Goal: Task Accomplishment & Management: Use online tool/utility

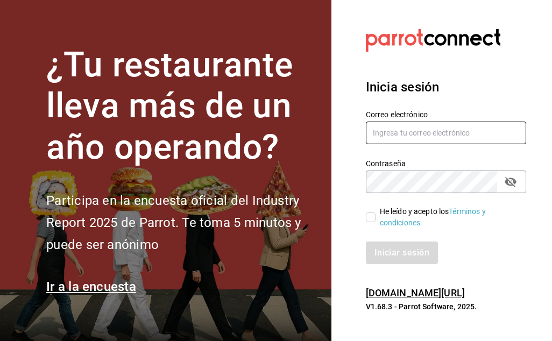
type input "[PERSON_NAME][EMAIL_ADDRESS][PERSON_NAME][DOMAIN_NAME]"
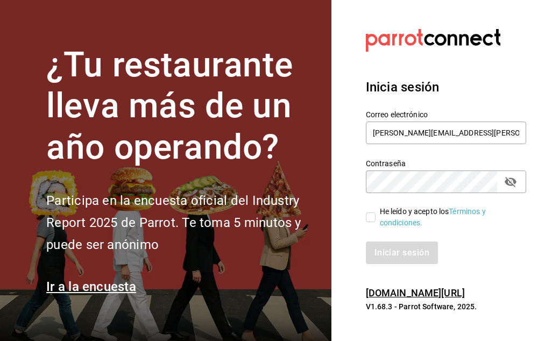
click at [375, 216] on input "He leído y acepto los Términos y condiciones." at bounding box center [371, 218] width 10 height 10
checkbox input "true"
click at [389, 254] on button "Iniciar sesión" at bounding box center [402, 253] width 73 height 23
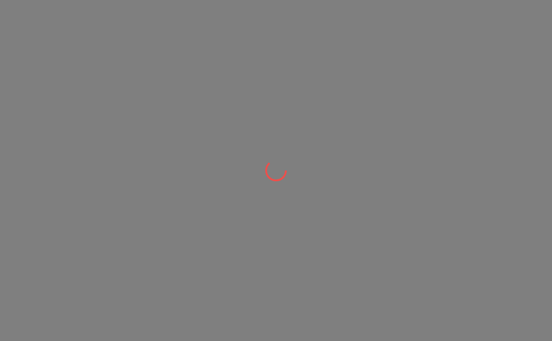
click at [430, 251] on div at bounding box center [276, 170] width 552 height 341
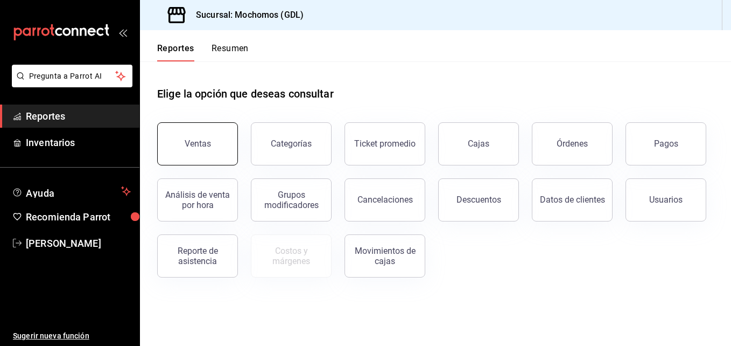
click at [221, 148] on button "Ventas" at bounding box center [197, 143] width 81 height 43
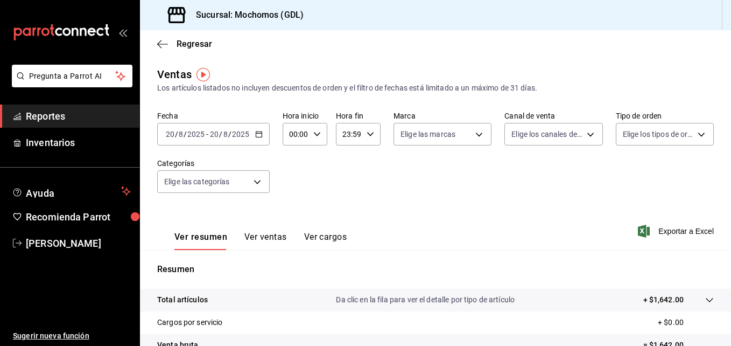
click at [260, 137] on \(Stroke\) "button" at bounding box center [259, 134] width 6 height 6
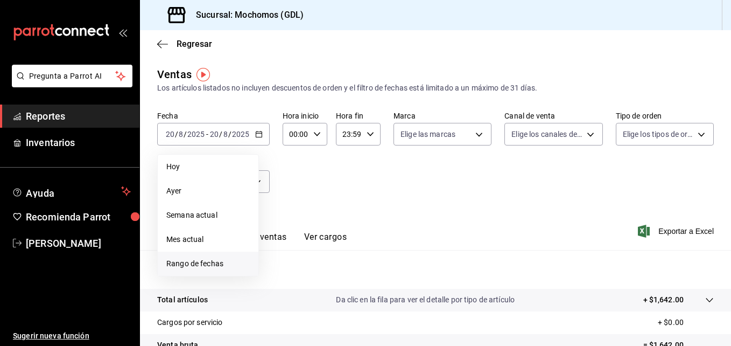
click at [198, 265] on span "Rango de fechas" at bounding box center [207, 263] width 83 height 11
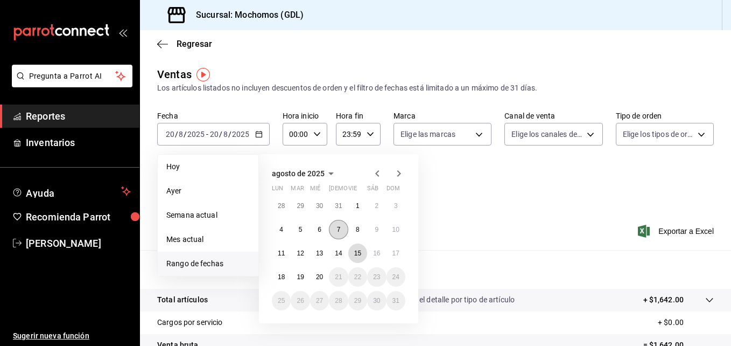
drag, startPoint x: 361, startPoint y: 255, endPoint x: 331, endPoint y: 226, distance: 41.5
click at [331, 226] on div "28 29 30 31 1 2 3 4 5 6 7 8 9 10 11 12 13 14 15 16 17 18 19 20 21 22 23 24 25 2…" at bounding box center [339, 253] width 134 height 114
click at [302, 282] on button "19" at bounding box center [300, 276] width 19 height 19
click at [323, 281] on button "20" at bounding box center [319, 276] width 19 height 19
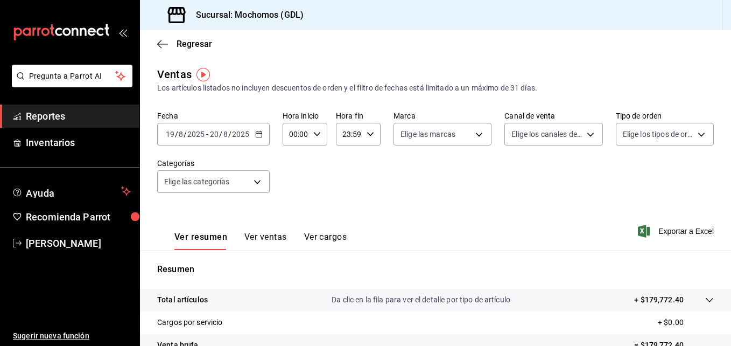
click at [320, 132] on div "00:00 Hora inicio" at bounding box center [305, 134] width 45 height 23
click at [294, 200] on span "04" at bounding box center [293, 199] width 5 height 9
click at [296, 180] on span "05" at bounding box center [293, 180] width 5 height 9
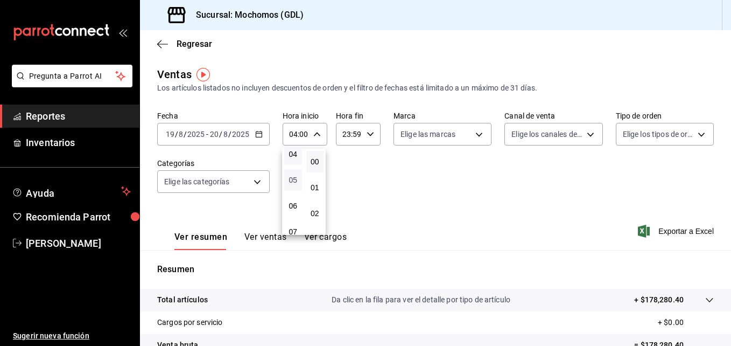
type input "05:00"
click at [377, 179] on div at bounding box center [365, 173] width 731 height 346
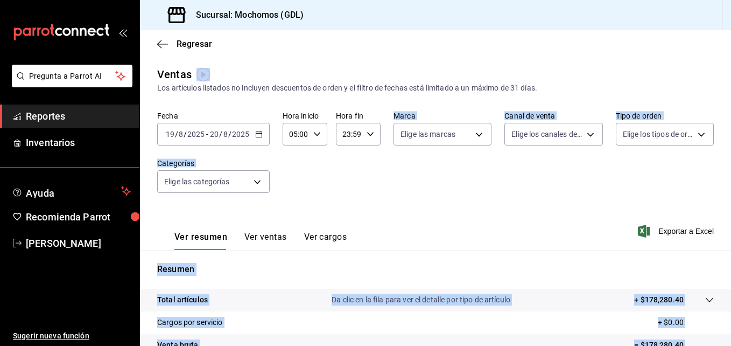
drag, startPoint x: 377, startPoint y: 179, endPoint x: 368, endPoint y: 134, distance: 45.6
click at [368, 134] on icon "button" at bounding box center [371, 134] width 8 height 8
click at [347, 189] on span "04" at bounding box center [345, 191] width 5 height 9
type input "04:59"
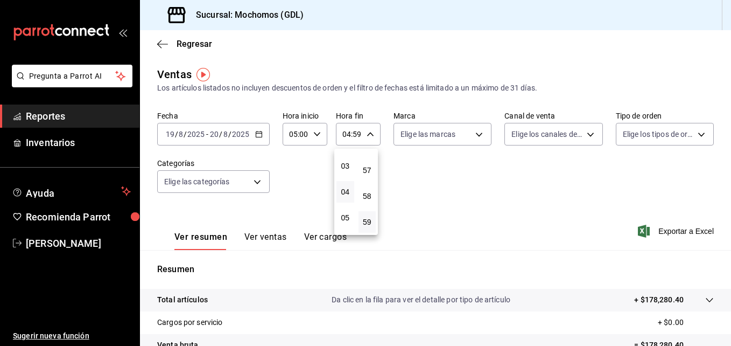
click at [438, 190] on div at bounding box center [365, 173] width 731 height 346
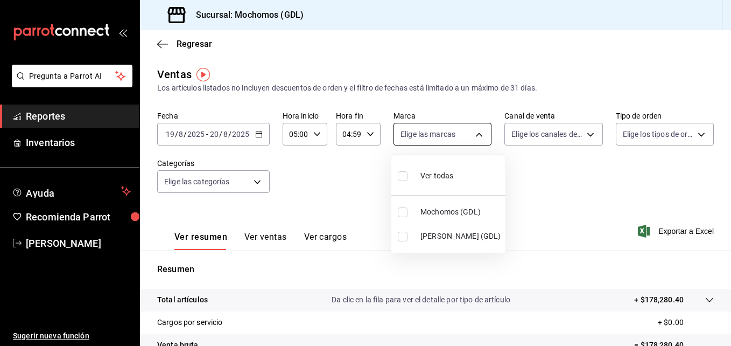
click at [480, 132] on body "Pregunta a Parrot AI Reportes Inventarios Ayuda Recomienda Parrot Maria Serrano…" at bounding box center [365, 173] width 731 height 346
click at [404, 214] on input "checkbox" at bounding box center [403, 212] width 10 height 10
checkbox input "true"
type input "36c25d4a-7cb0-456c-a434-e981d54830bc"
click at [552, 135] on div at bounding box center [365, 173] width 731 height 346
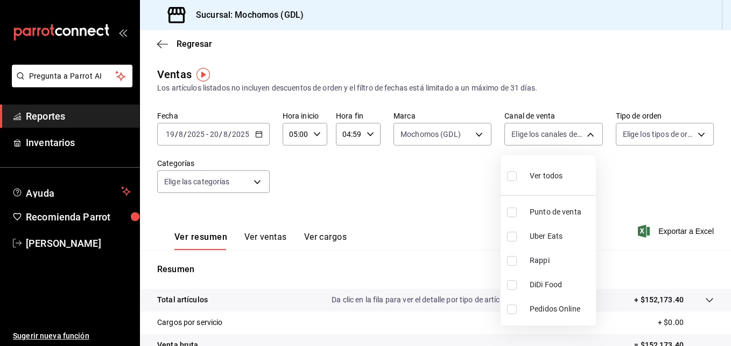
click at [552, 135] on body "Pregunta a Parrot AI Reportes Inventarios Ayuda Recomienda Parrot Maria Serrano…" at bounding box center [365, 173] width 731 height 346
click at [518, 174] on label at bounding box center [514, 176] width 14 height 16
click at [517, 174] on input "checkbox" at bounding box center [512, 176] width 10 height 10
checkbox input "false"
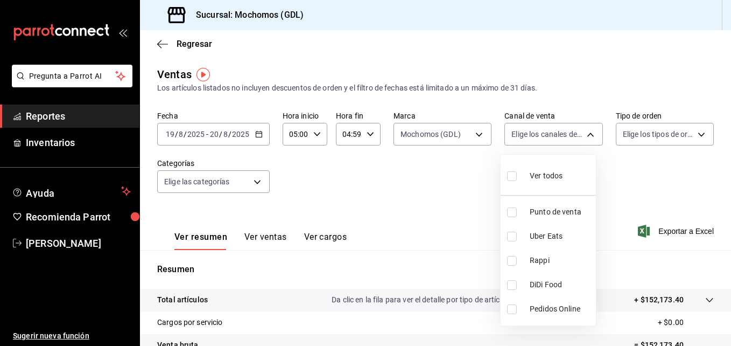
checkbox input "false"
click at [513, 175] on input "checkbox" at bounding box center [512, 176] width 10 height 10
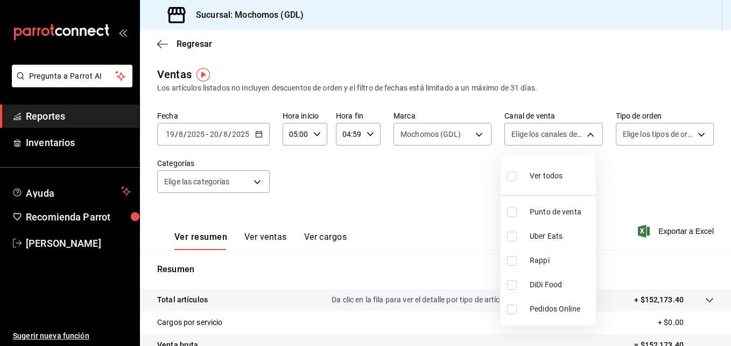
checkbox input "true"
type input "PARROT,UBER_EATS,RAPPI,DIDI_FOOD,ONLINE"
checkbox input "true"
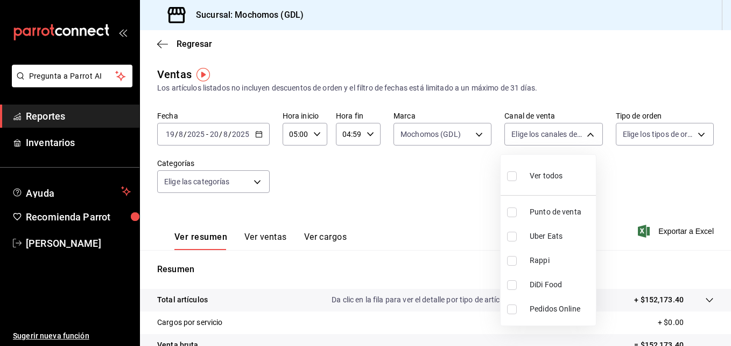
checkbox input "true"
click at [552, 178] on div at bounding box center [365, 173] width 731 height 346
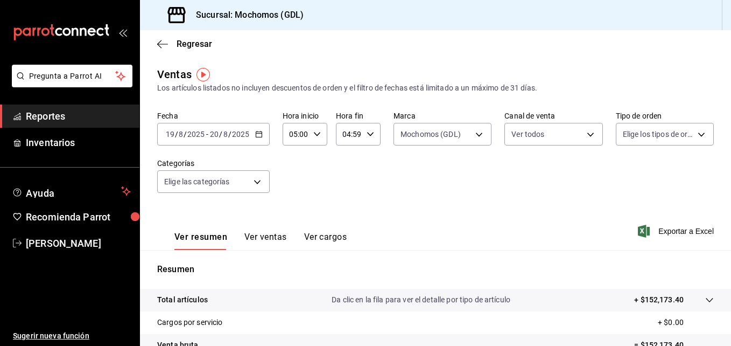
click at [552, 178] on div "Ver todos Punto de venta Uber Eats Rappi DiDi Food Pedidos Online" at bounding box center [365, 173] width 731 height 346
drag, startPoint x: 675, startPoint y: 178, endPoint x: 612, endPoint y: 171, distance: 63.9
click at [552, 171] on div "Fecha 2025-08-19 19 / 8 / 2025 - 2025-08-20 20 / 8 / 2025 Hora inicio 05:00 Hor…" at bounding box center [435, 158] width 557 height 95
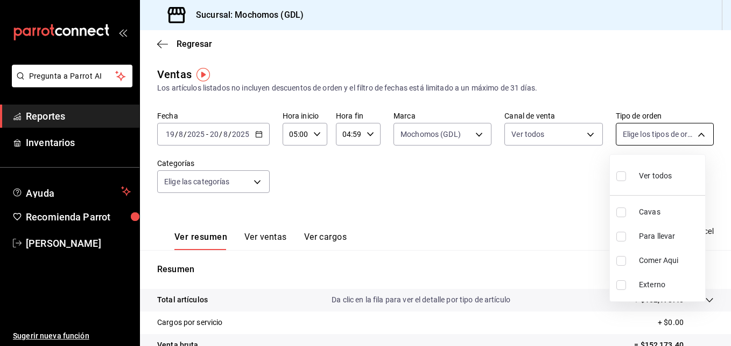
click at [552, 137] on body "Pregunta a Parrot AI Reportes Inventarios Ayuda Recomienda Parrot Maria Serrano…" at bounding box center [365, 173] width 731 height 346
click at [552, 176] on input "checkbox" at bounding box center [621, 176] width 10 height 10
checkbox input "true"
type input "c3d0baef-30c0-4718-9d76-caab43e27316,13c4cc4a-99d2-42c0-ba96-c3de8c08c13d,7b791…"
checkbox input "true"
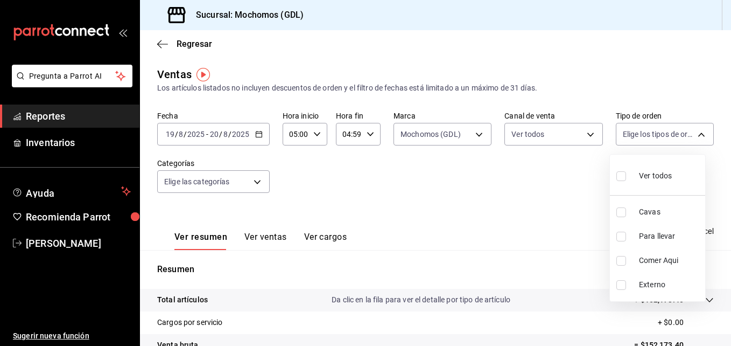
checkbox input "true"
click at [552, 179] on div at bounding box center [365, 173] width 731 height 346
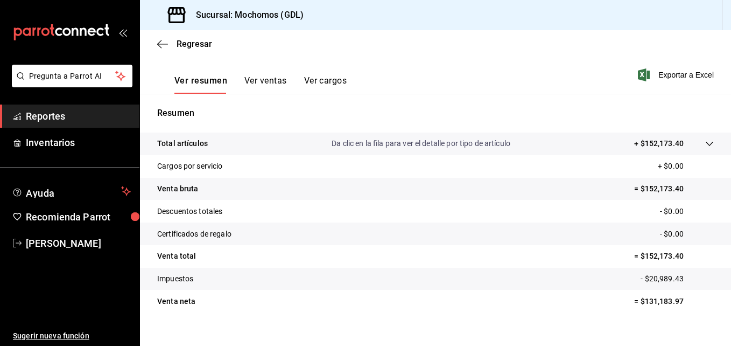
scroll to position [170, 0]
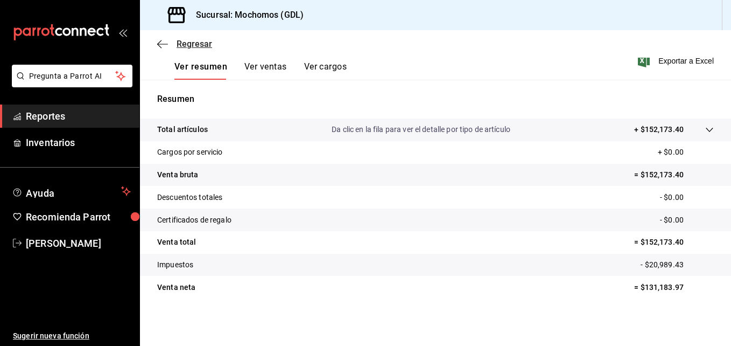
click at [158, 46] on icon "button" at bounding box center [162, 44] width 11 height 10
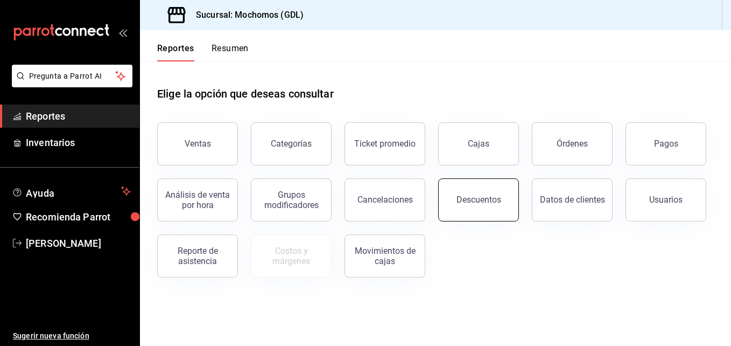
click at [458, 210] on button "Descuentos" at bounding box center [478, 199] width 81 height 43
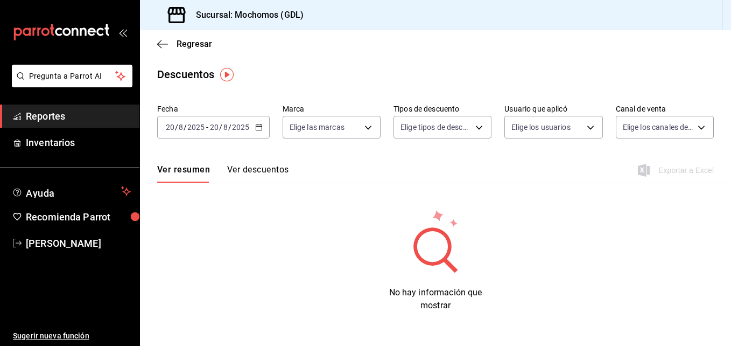
click at [259, 128] on icon "button" at bounding box center [259, 127] width 8 height 8
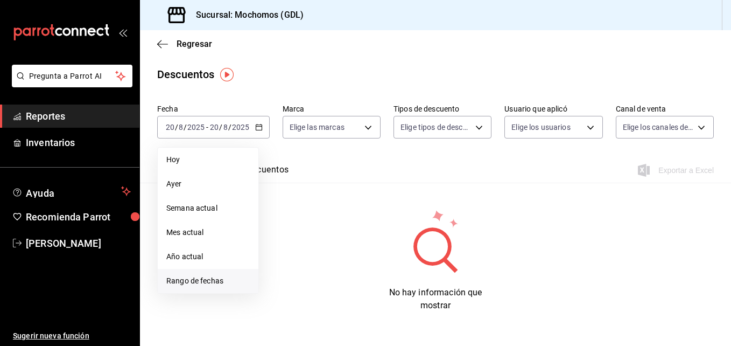
click at [225, 288] on li "Rango de fechas" at bounding box center [208, 281] width 101 height 24
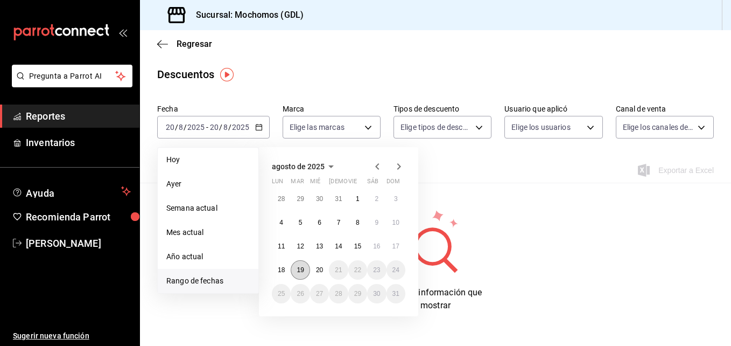
click at [308, 269] on button "19" at bounding box center [300, 269] width 19 height 19
click at [321, 268] on abbr "20" at bounding box center [319, 270] width 7 height 8
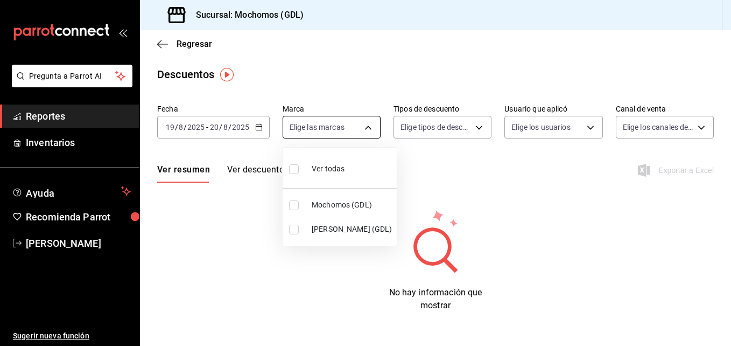
click at [367, 132] on body "Pregunta a Parrot AI Reportes Inventarios Ayuda Recomienda Parrot Maria Serrano…" at bounding box center [365, 173] width 731 height 346
click at [296, 206] on input "checkbox" at bounding box center [294, 205] width 10 height 10
checkbox input "true"
type input "36c25d4a-7cb0-456c-a434-e981d54830bc"
click at [465, 149] on div at bounding box center [365, 173] width 731 height 346
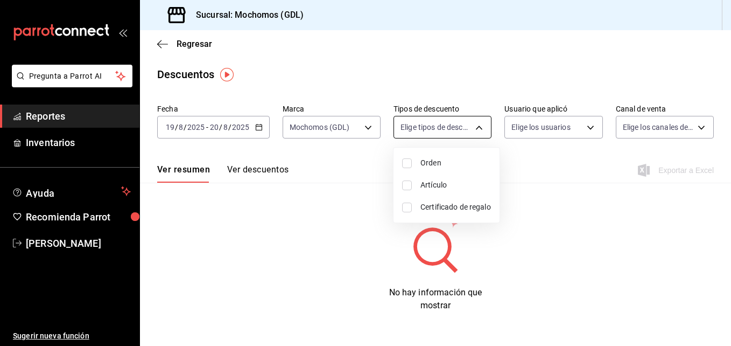
click at [479, 124] on body "Pregunta a Parrot AI Reportes Inventarios Ayuda Recomienda Parrot Maria Serrano…" at bounding box center [365, 173] width 731 height 346
click at [409, 163] on input "checkbox" at bounding box center [407, 163] width 10 height 10
checkbox input "true"
type input "ORDER"
click at [408, 187] on input "checkbox" at bounding box center [407, 185] width 10 height 10
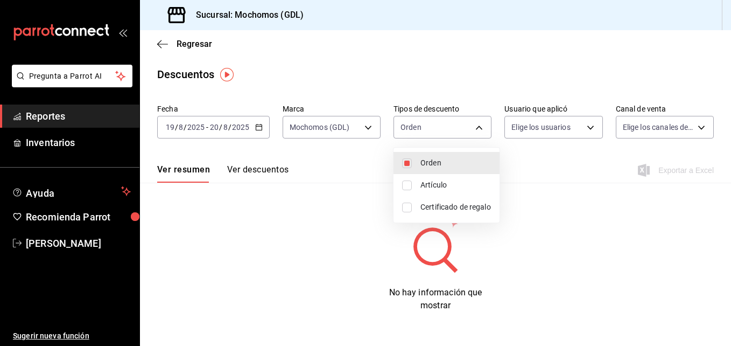
checkbox input "true"
type input "ORDER,ORDER_ITEM"
click at [407, 208] on input "checkbox" at bounding box center [407, 207] width 10 height 10
checkbox input "true"
type input "ORDER,ORDER_ITEM,CARD_REWARD"
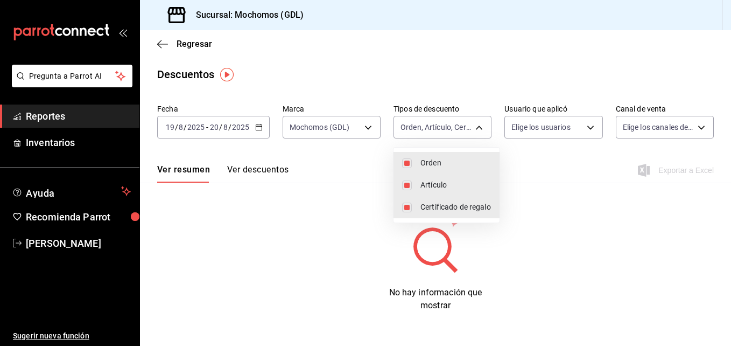
click at [552, 149] on div at bounding box center [365, 173] width 731 height 346
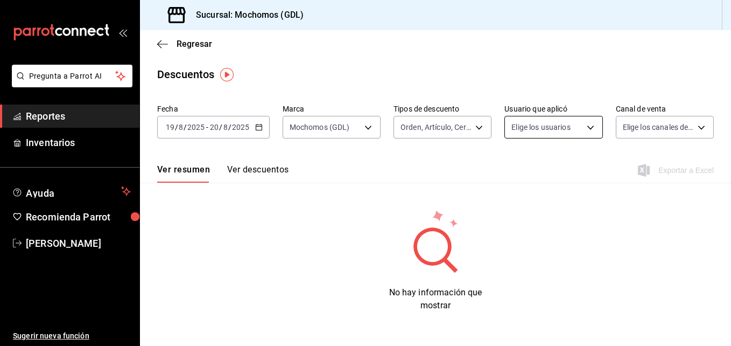
click at [552, 127] on body "Pregunta a Parrot AI Reportes Inventarios Ayuda Recomienda Parrot Maria Serrano…" at bounding box center [365, 173] width 731 height 346
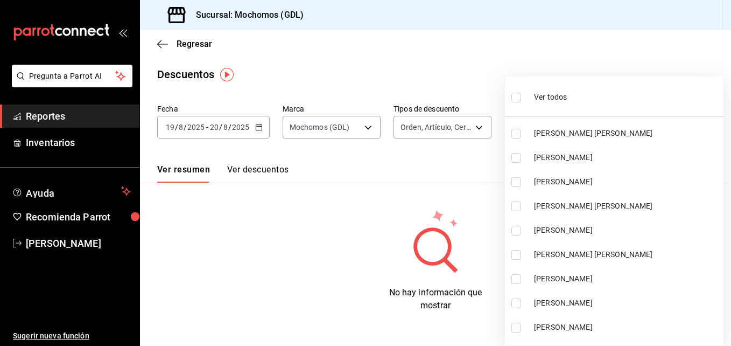
click at [518, 95] on input "checkbox" at bounding box center [516, 98] width 10 height 10
checkbox input "true"
click at [513, 96] on ul "Ver todos SERGIO URIEL VILLALPANDO HERNANDEZ GERARDO ORTEGA MARTINEZ CONCEPCION…" at bounding box center [614, 210] width 219 height 269
click at [549, 22] on div at bounding box center [365, 173] width 731 height 346
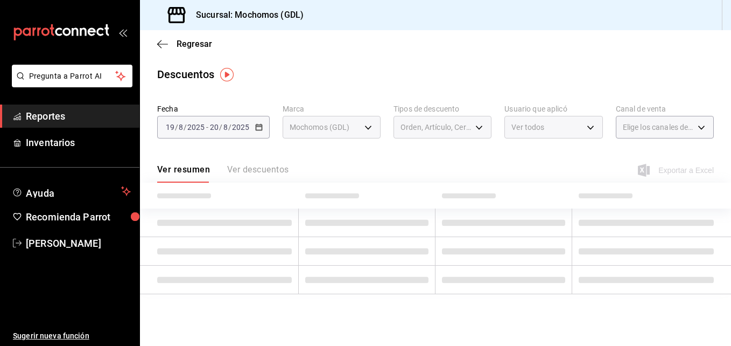
type input "4b32bb7f-e352-44a5-b197-cffd5c0f9f79,505ced16-8c24-464e-aa2a-7db276017580,6c17c…"
checkbox input "true"
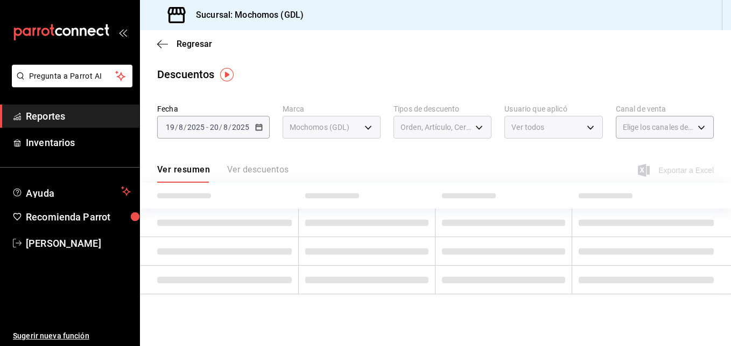
checkbox input "true"
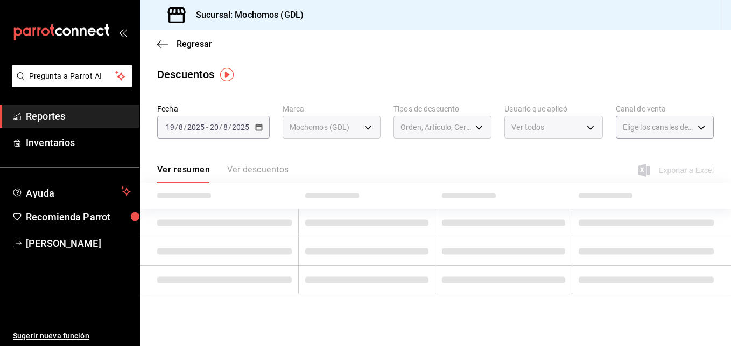
checkbox input "true"
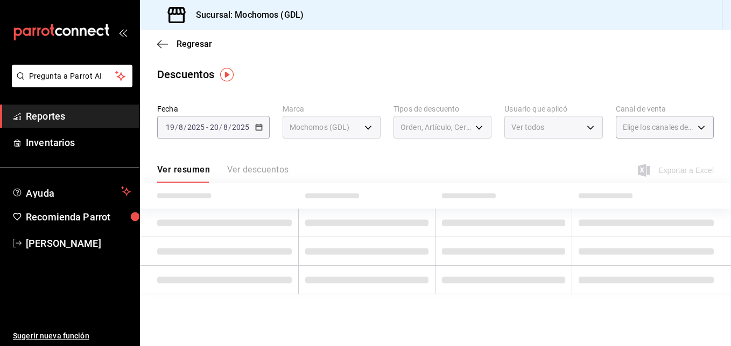
checkbox input "true"
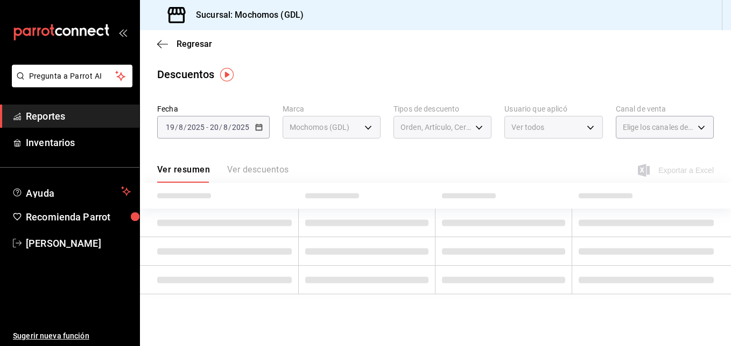
checkbox input "true"
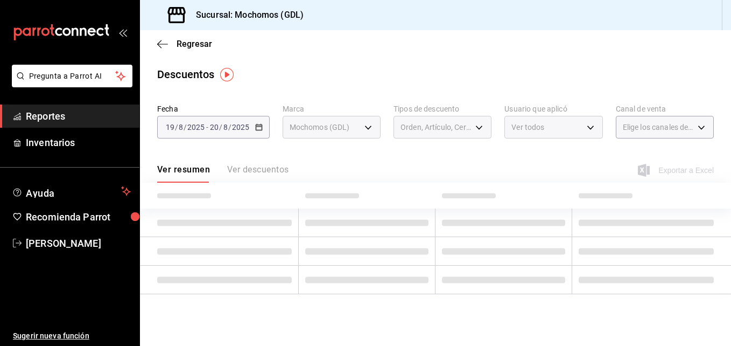
checkbox input "true"
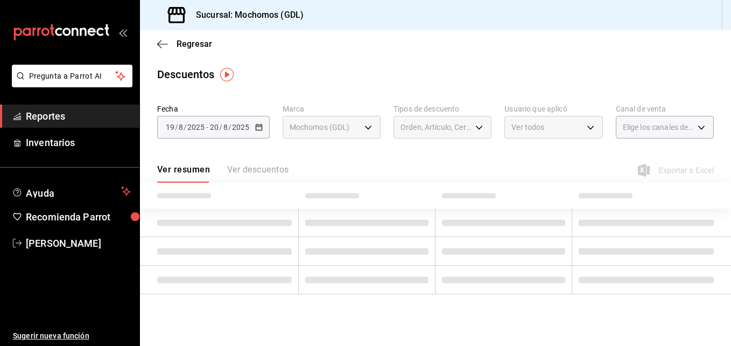
checkbox input "true"
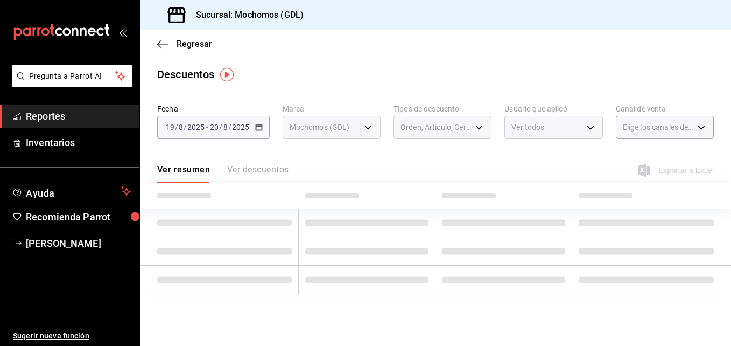
checkbox input "true"
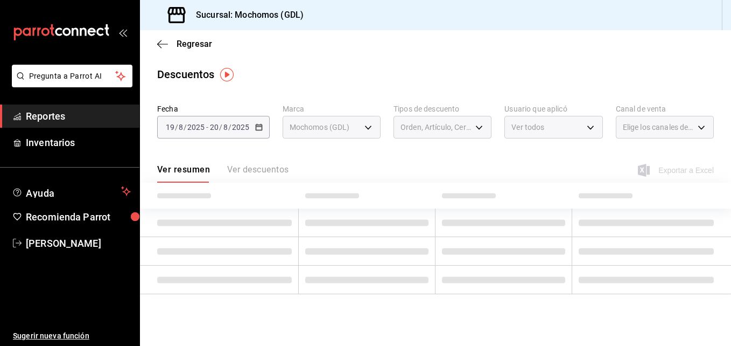
checkbox input "true"
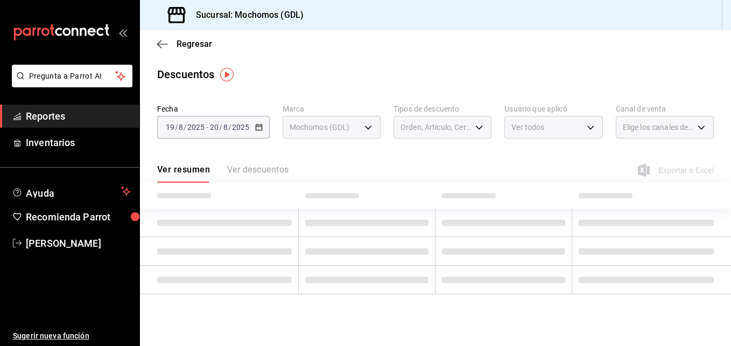
checkbox input "true"
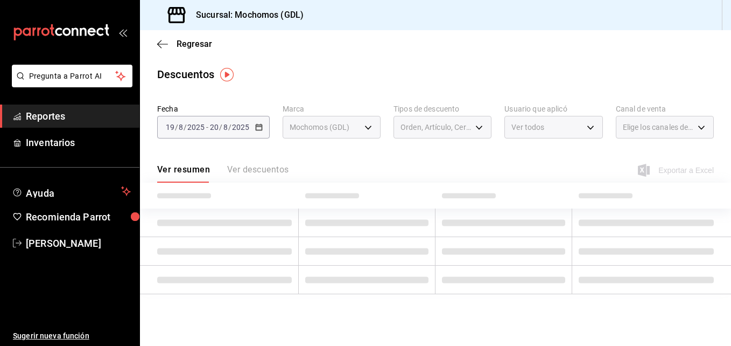
checkbox input "true"
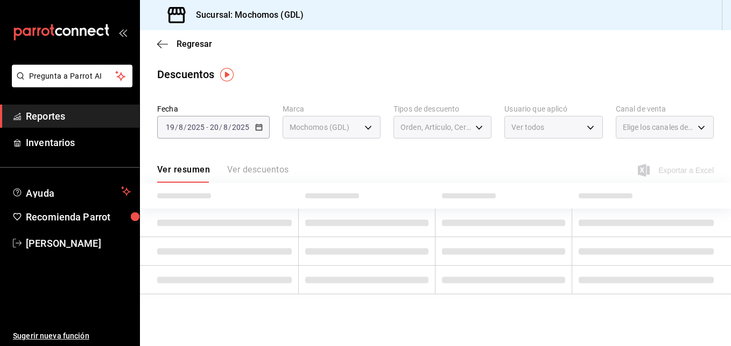
checkbox input "true"
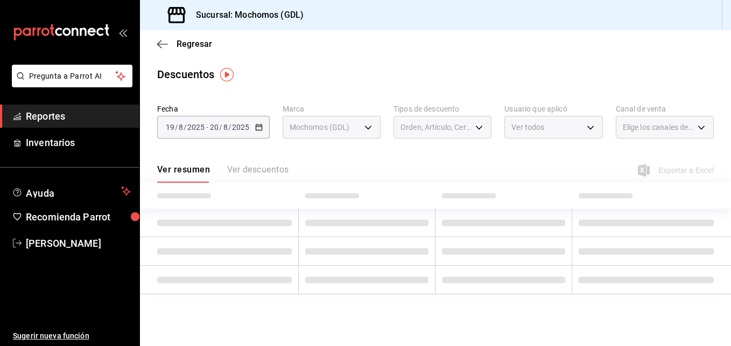
checkbox input "true"
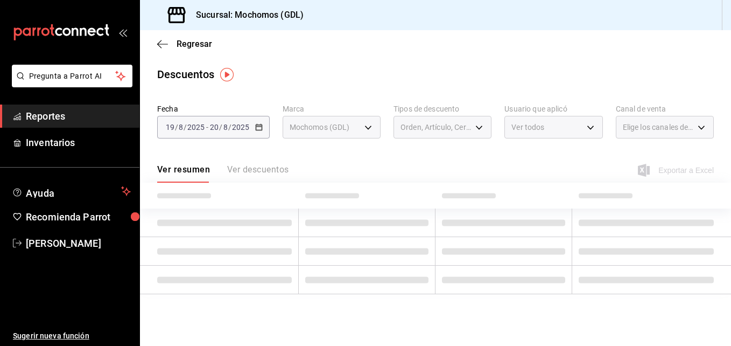
checkbox input "true"
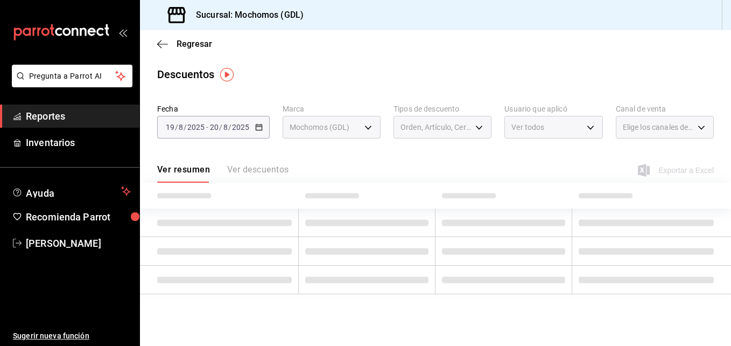
checkbox input "true"
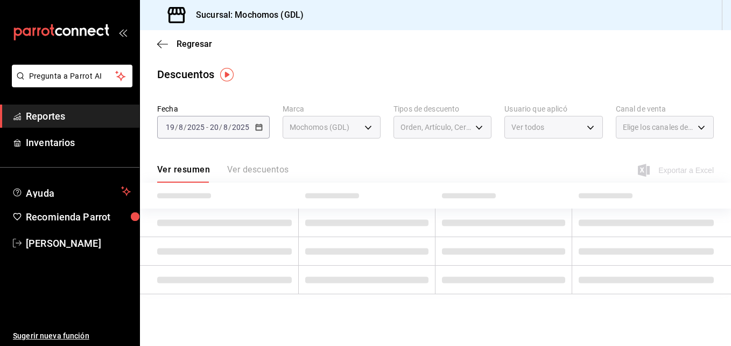
checkbox input "true"
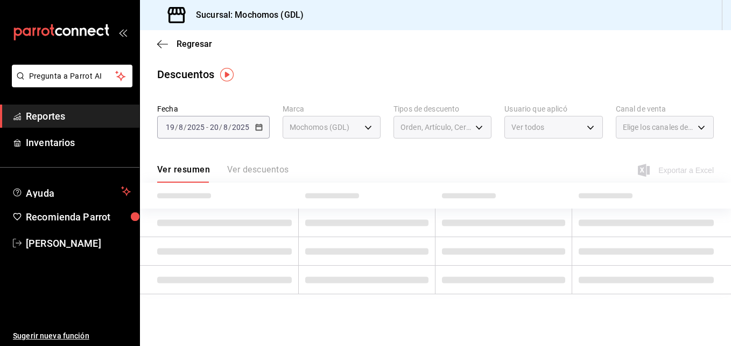
checkbox input "true"
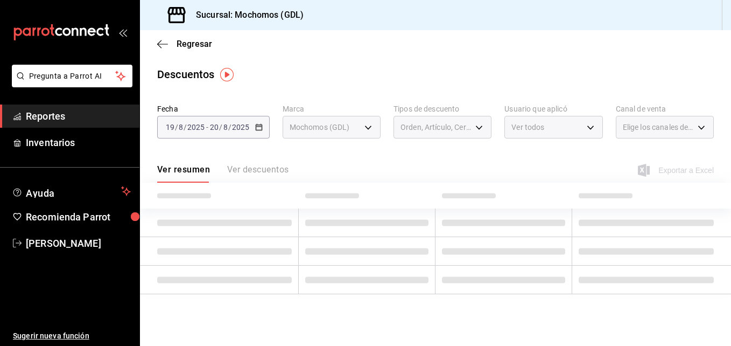
checkbox input "true"
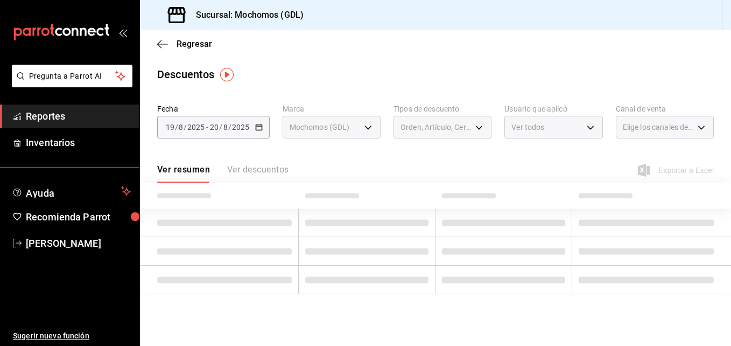
checkbox input "true"
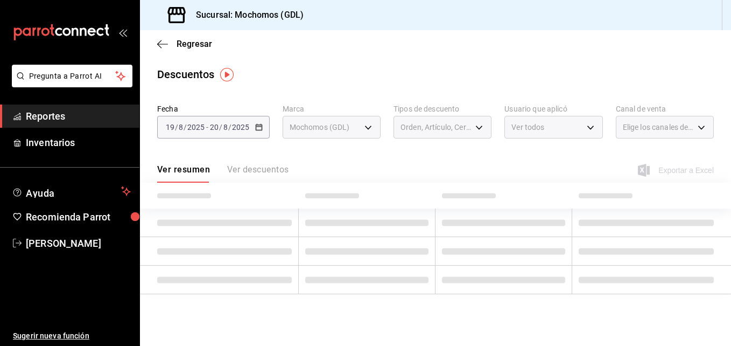
checkbox input "true"
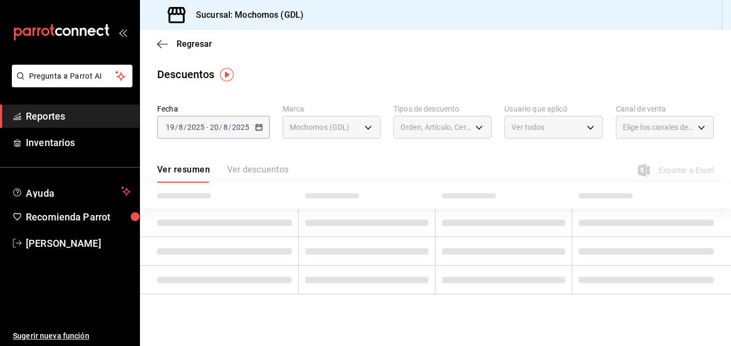
checkbox input "true"
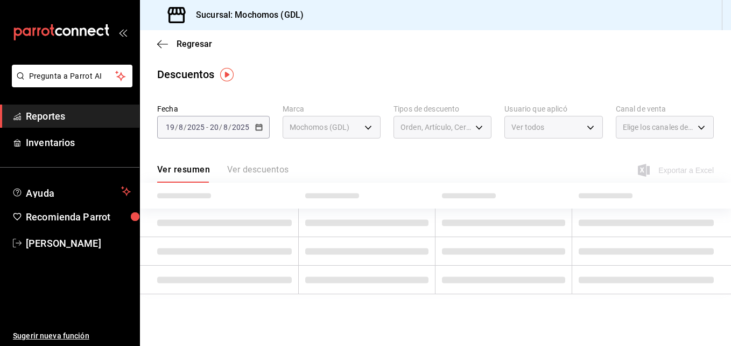
checkbox input "true"
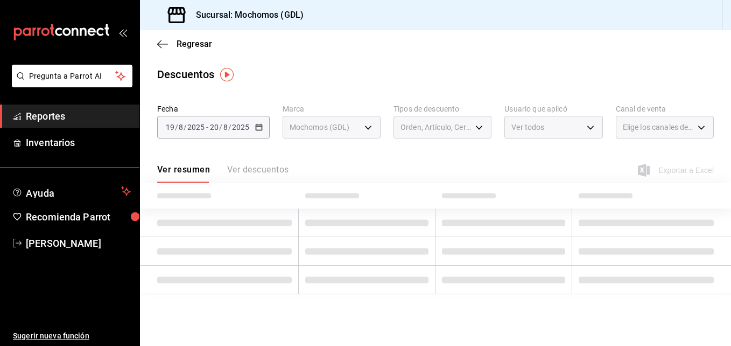
checkbox input "true"
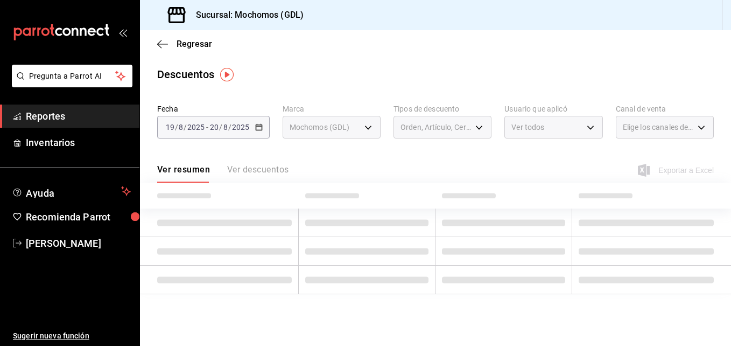
checkbox input "true"
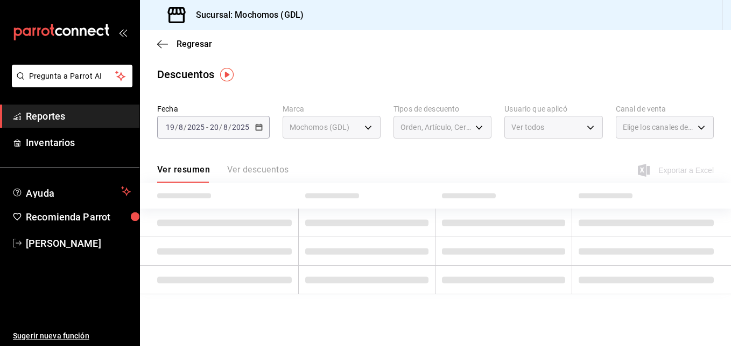
checkbox input "true"
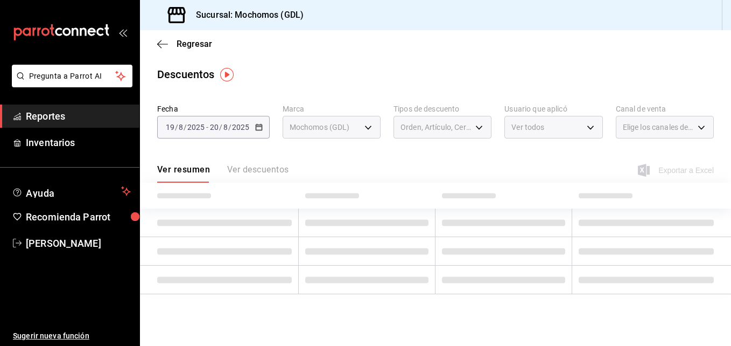
checkbox input "true"
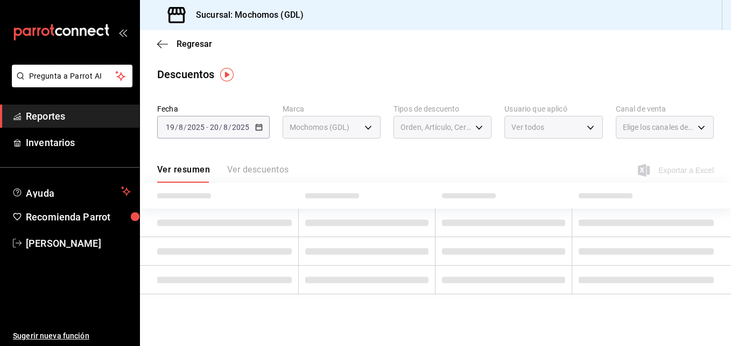
checkbox input "true"
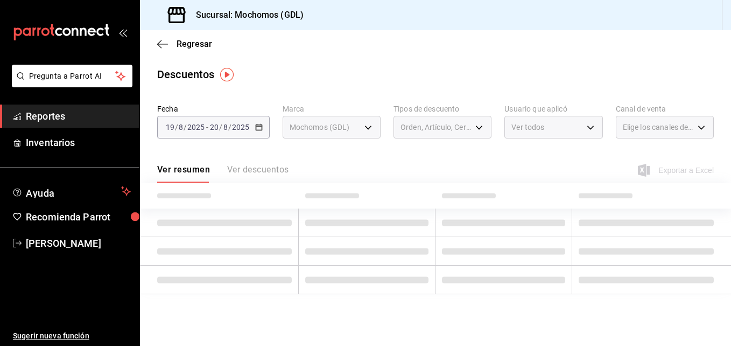
checkbox input "true"
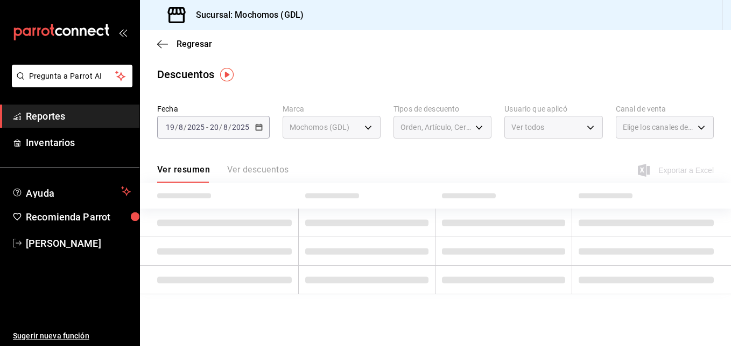
checkbox input "true"
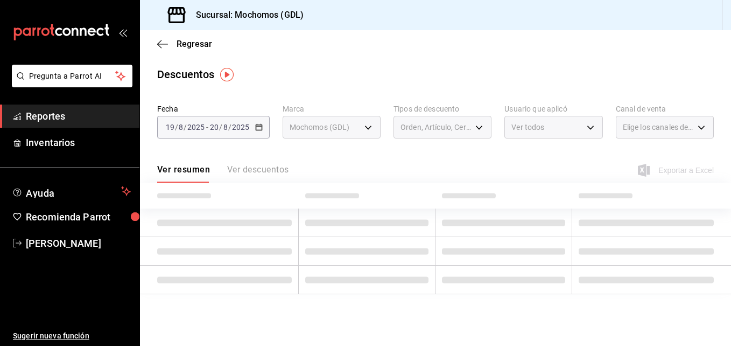
checkbox input "true"
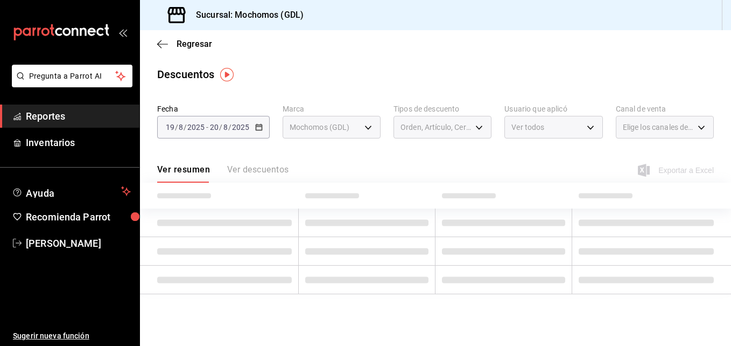
checkbox input "true"
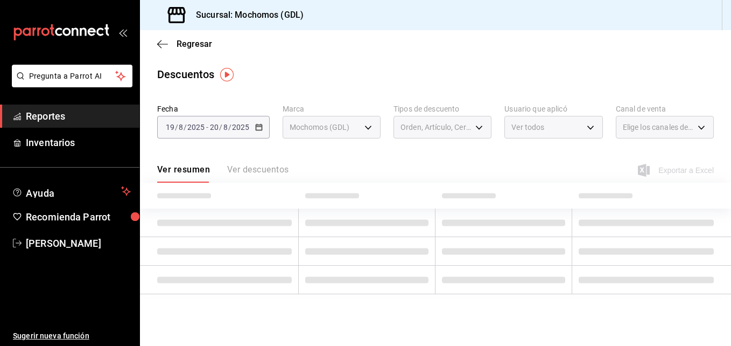
checkbox input "true"
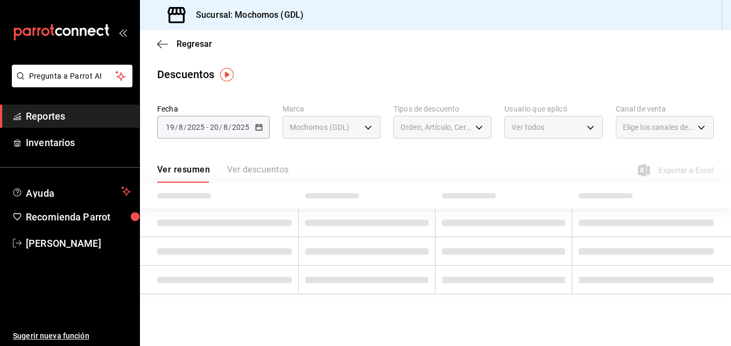
checkbox input "true"
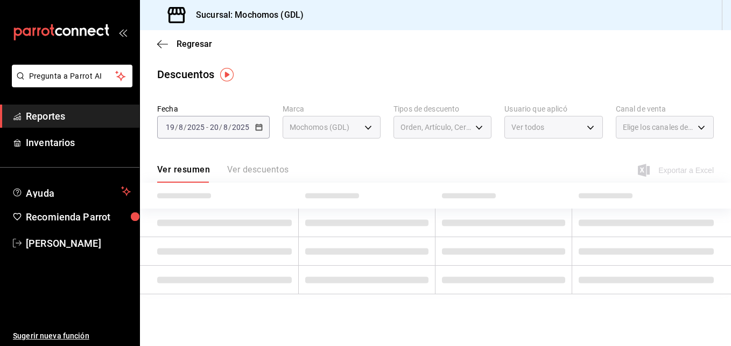
checkbox input "true"
click at [552, 26] on div at bounding box center [365, 173] width 731 height 346
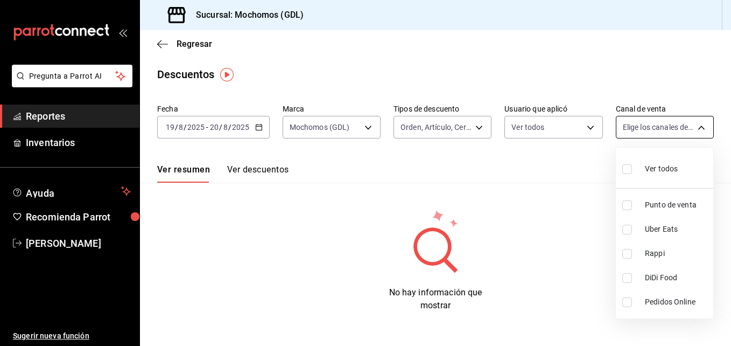
click at [552, 129] on body "Pregunta a Parrot AI Reportes Inventarios Ayuda Recomienda Parrot Maria Serrano…" at bounding box center [365, 173] width 731 height 346
click at [552, 171] on input "checkbox" at bounding box center [627, 169] width 10 height 10
click at [424, 165] on div at bounding box center [365, 173] width 731 height 346
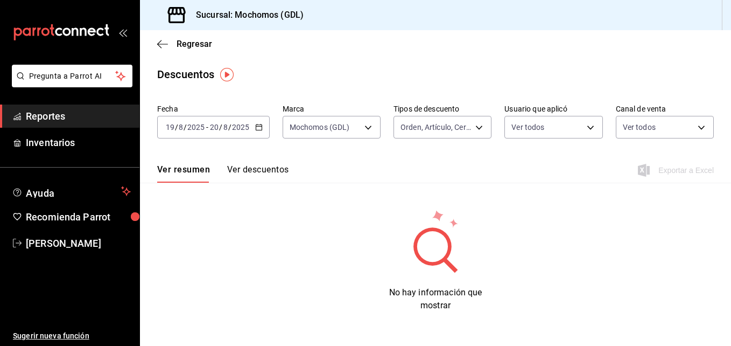
click at [272, 171] on button "Ver descuentos" at bounding box center [257, 173] width 61 height 18
click at [165, 43] on icon "button" at bounding box center [162, 44] width 11 height 10
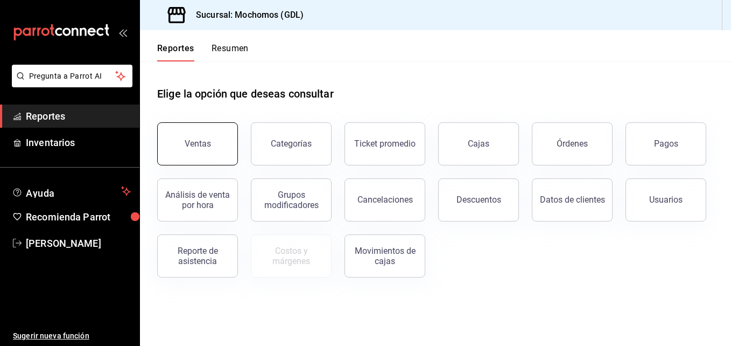
click at [214, 142] on button "Ventas" at bounding box center [197, 143] width 81 height 43
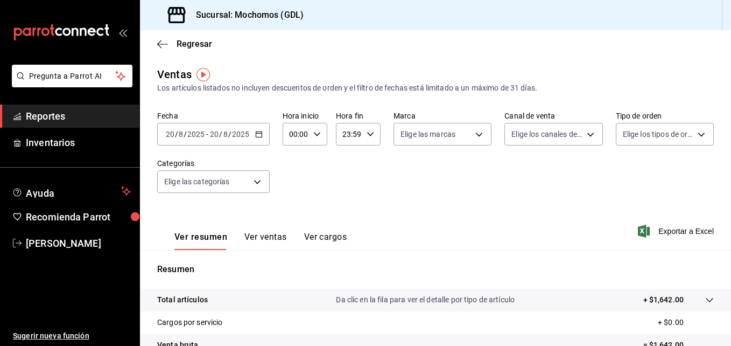
click at [260, 135] on icon "button" at bounding box center [259, 134] width 8 height 8
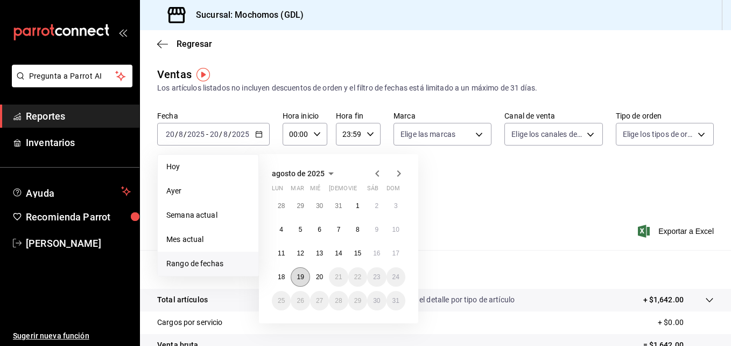
click at [301, 273] on abbr "19" at bounding box center [300, 277] width 7 height 8
click at [318, 278] on abbr "20" at bounding box center [319, 277] width 7 height 8
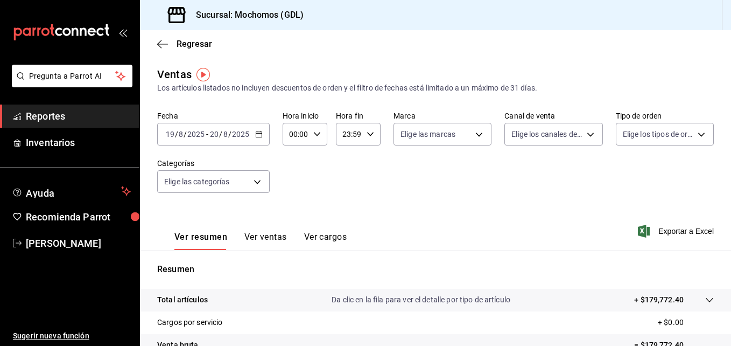
click at [313, 138] on div "00:00 Hora inicio" at bounding box center [305, 134] width 45 height 23
click at [292, 197] on span "05" at bounding box center [293, 197] width 5 height 9
click at [370, 136] on div at bounding box center [365, 173] width 731 height 346
click at [367, 129] on div "23:59 Hora fin" at bounding box center [358, 134] width 45 height 23
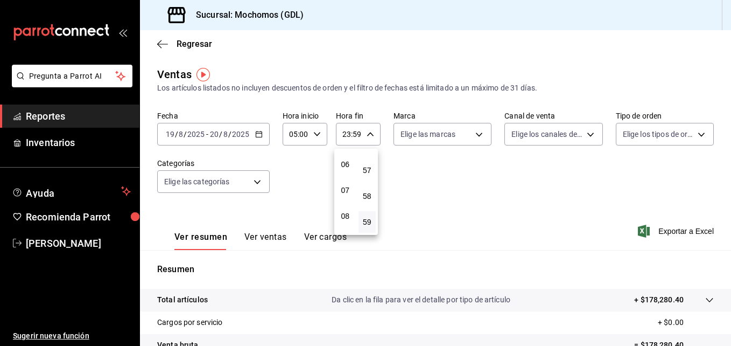
scroll to position [109, 0]
click at [348, 159] on span "04" at bounding box center [345, 156] width 5 height 9
click at [475, 135] on div at bounding box center [365, 173] width 731 height 346
click at [475, 135] on body "Pregunta a Parrot AI Reportes Inventarios Ayuda Recomienda Parrot Maria Serrano…" at bounding box center [365, 173] width 731 height 346
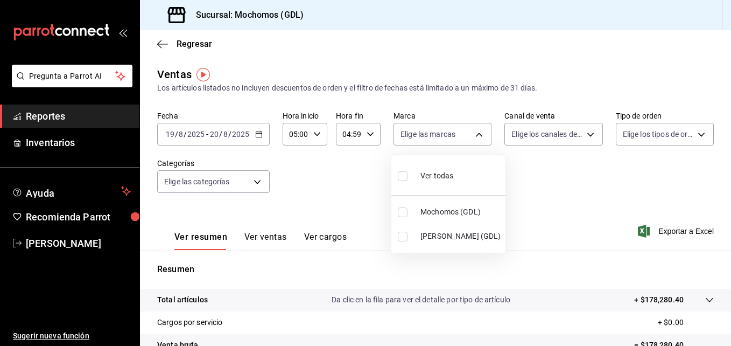
click at [403, 173] on input "checkbox" at bounding box center [403, 176] width 10 height 10
click at [552, 174] on div at bounding box center [365, 173] width 731 height 346
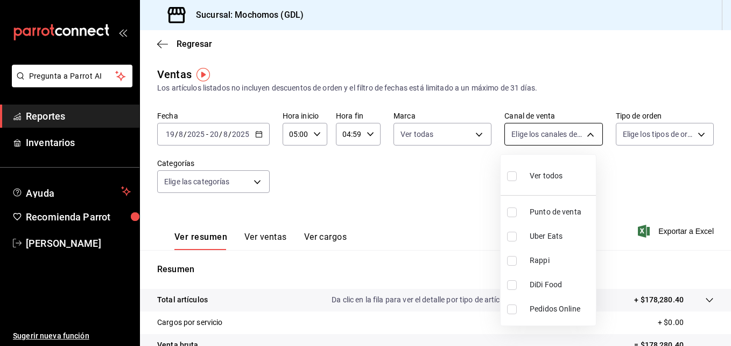
click at [552, 137] on body "Pregunta a Parrot AI Reportes Inventarios Ayuda Recomienda Parrot Maria Serrano…" at bounding box center [365, 173] width 731 height 346
click at [513, 177] on input "checkbox" at bounding box center [512, 176] width 10 height 10
click at [552, 134] on div at bounding box center [365, 173] width 731 height 346
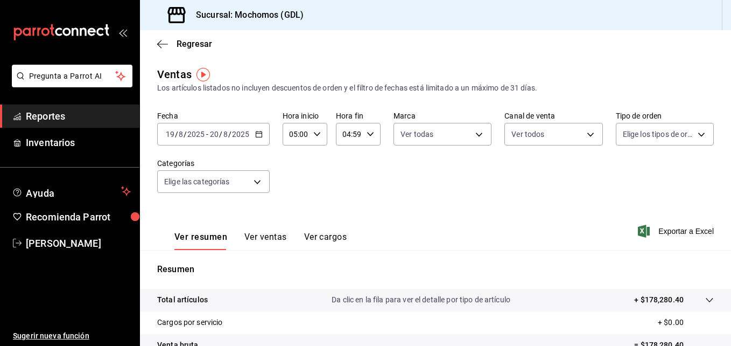
click at [552, 134] on div at bounding box center [365, 173] width 731 height 346
click at [552, 134] on body "Pregunta a Parrot AI Reportes Inventarios Ayuda Recomienda Parrot Maria Serrano…" at bounding box center [365, 173] width 731 height 346
click at [552, 179] on input "checkbox" at bounding box center [621, 176] width 10 height 10
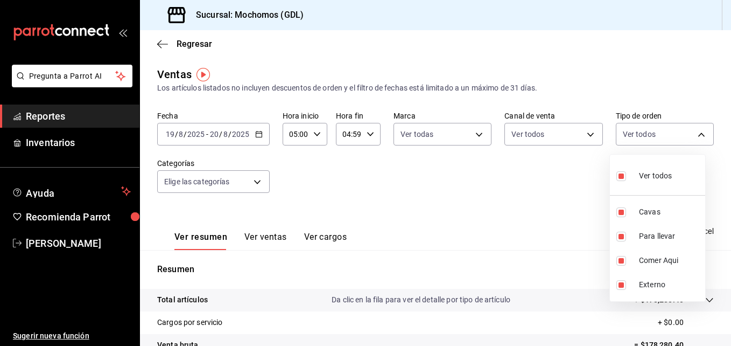
click at [552, 181] on div at bounding box center [365, 173] width 731 height 346
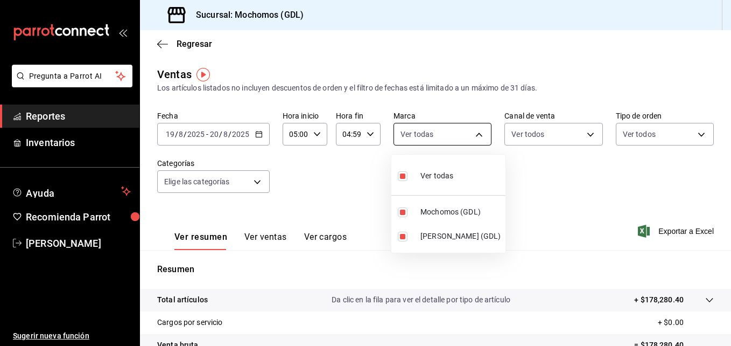
click at [476, 132] on body "Pregunta a Parrot AI Reportes Inventarios Ayuda Recomienda Parrot Maria Serrano…" at bounding box center [365, 173] width 731 height 346
click at [402, 177] on input "checkbox" at bounding box center [403, 176] width 10 height 10
click at [400, 214] on input "checkbox" at bounding box center [403, 212] width 10 height 10
click at [552, 178] on div at bounding box center [365, 173] width 731 height 346
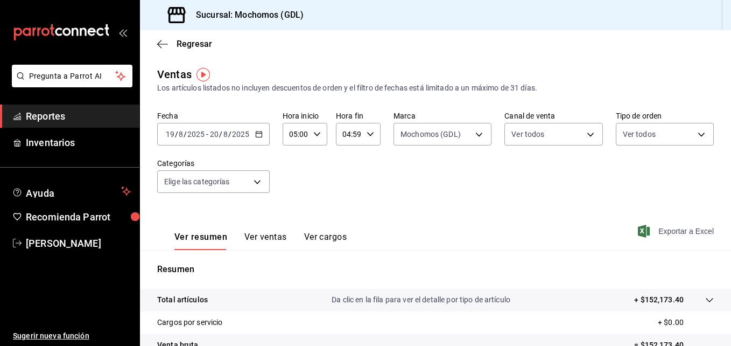
click at [552, 234] on span "Exportar a Excel" at bounding box center [677, 231] width 74 height 13
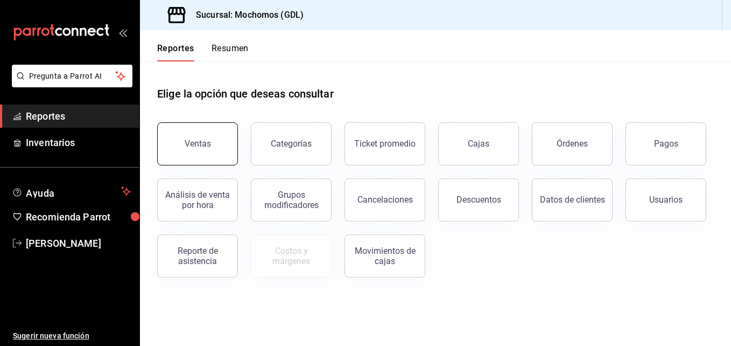
click at [207, 140] on div "Ventas" at bounding box center [198, 143] width 26 height 10
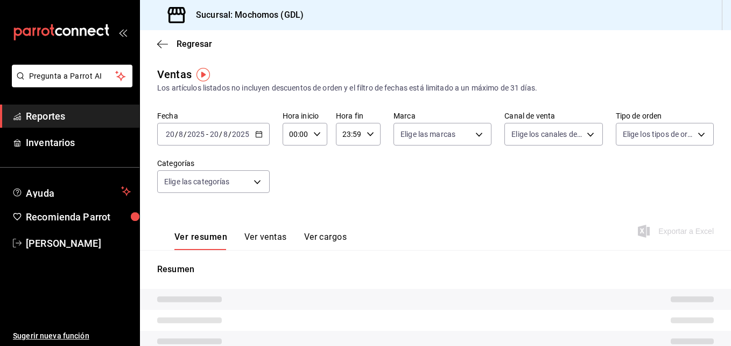
type input "05:00"
type input "04:59"
type input "PARROT,UBER_EATS,RAPPI,DIDI_FOOD,ONLINE"
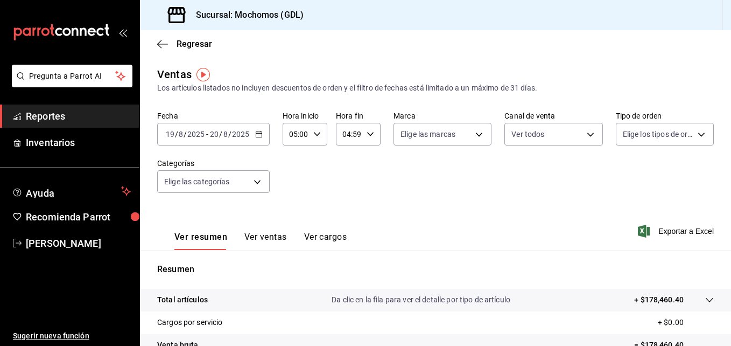
click at [256, 134] on icon "button" at bounding box center [259, 134] width 8 height 8
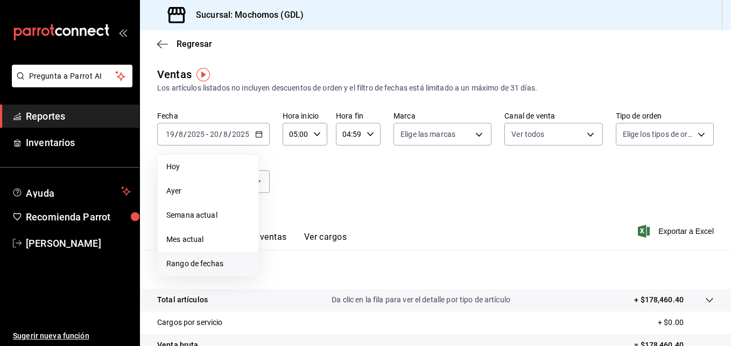
click at [226, 265] on span "Rango de fechas" at bounding box center [207, 263] width 83 height 11
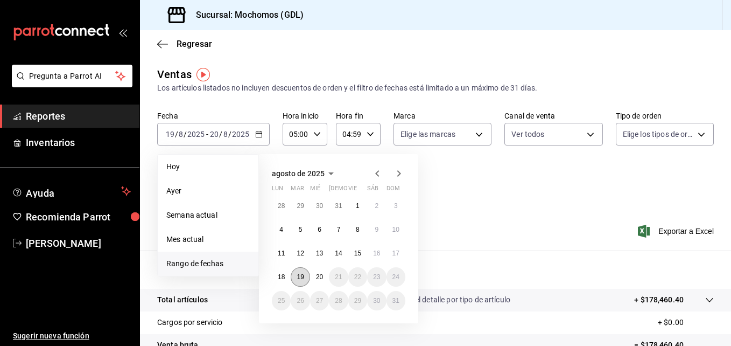
click at [299, 277] on abbr "19" at bounding box center [300, 277] width 7 height 8
click at [328, 279] on button "20" at bounding box center [319, 276] width 19 height 19
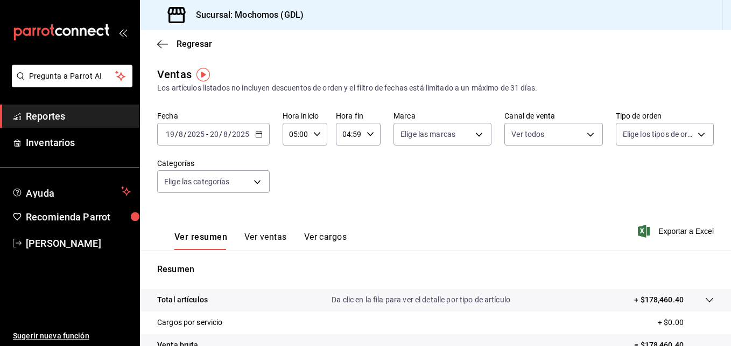
click at [314, 133] on icon "button" at bounding box center [317, 134] width 8 height 8
click at [292, 217] on span "05" at bounding box center [293, 217] width 5 height 9
click at [354, 185] on div at bounding box center [365, 173] width 731 height 346
click at [363, 133] on div "04:59 Hora fin" at bounding box center [358, 134] width 45 height 23
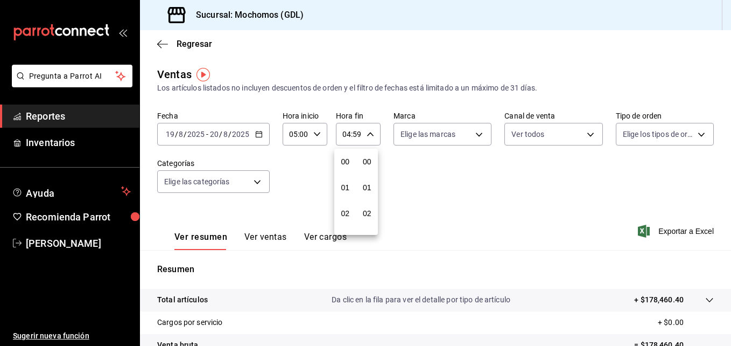
scroll to position [1464, 0]
click at [343, 159] on span "04" at bounding box center [345, 161] width 5 height 9
click at [435, 170] on div at bounding box center [365, 173] width 731 height 346
click at [476, 134] on body "Pregunta a Parrot AI Reportes Inventarios Ayuda Recomienda Parrot Maria Serrano…" at bounding box center [365, 173] width 731 height 346
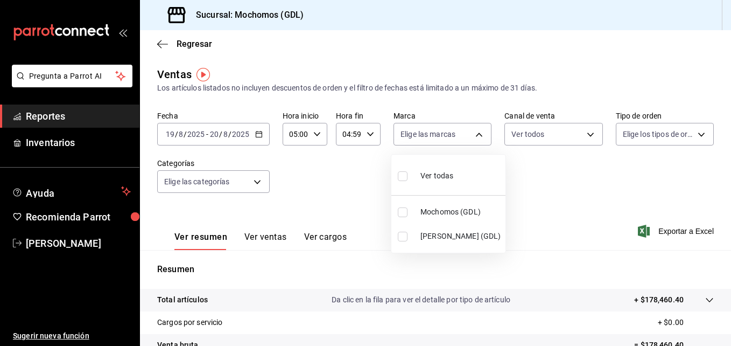
click at [404, 211] on input "checkbox" at bounding box center [403, 212] width 10 height 10
checkbox input "true"
type input "36c25d4a-7cb0-456c-a434-e981d54830bc"
click at [530, 198] on div at bounding box center [365, 173] width 731 height 346
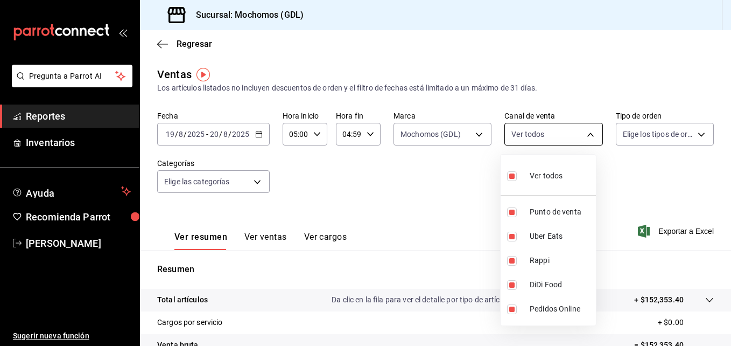
click at [585, 134] on body "Pregunta a Parrot AI Reportes Inventarios Ayuda Recomienda Parrot Maria Serrano…" at bounding box center [365, 173] width 731 height 346
click at [689, 165] on div at bounding box center [365, 173] width 731 height 346
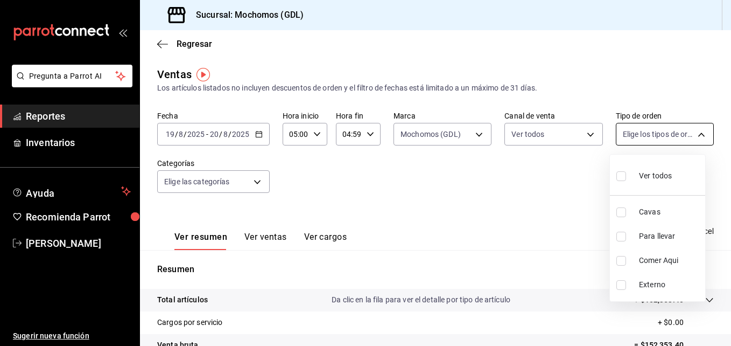
click at [693, 136] on body "Pregunta a Parrot AI Reportes Inventarios Ayuda Recomienda Parrot Maria Serrano…" at bounding box center [365, 173] width 731 height 346
click at [625, 178] on input "checkbox" at bounding box center [621, 176] width 10 height 10
checkbox input "true"
type input "c3d0baef-30c0-4718-9d76-caab43e27316,13c4cc4a-99d2-42c0-ba96-c3de8c08c13d,7b791…"
checkbox input "true"
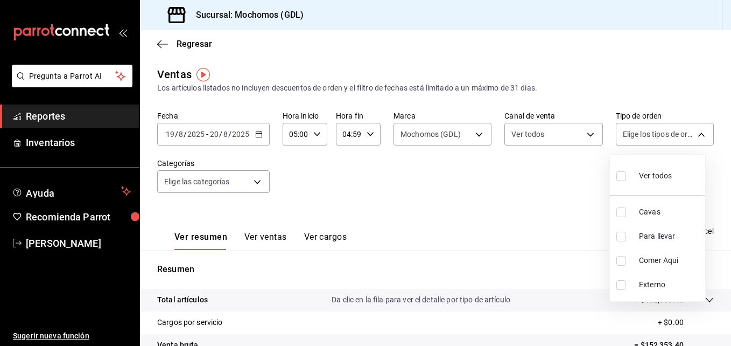
checkbox input "true"
click at [526, 173] on div at bounding box center [365, 173] width 731 height 346
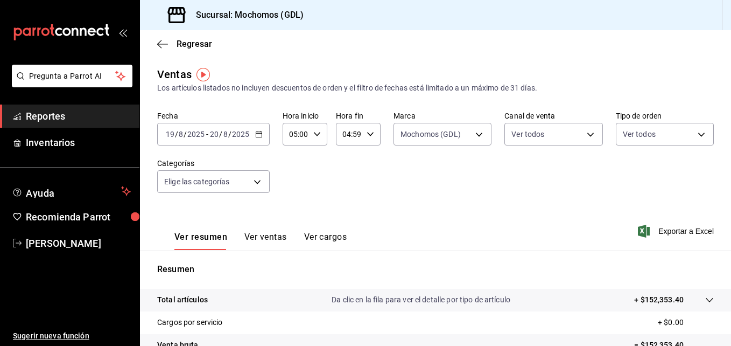
click at [526, 173] on div "Fecha 2025-08-19 19 / 8 / 2025 - 2025-08-20 20 / 8 / 2025 Hora inicio 05:00 Hor…" at bounding box center [435, 158] width 557 height 95
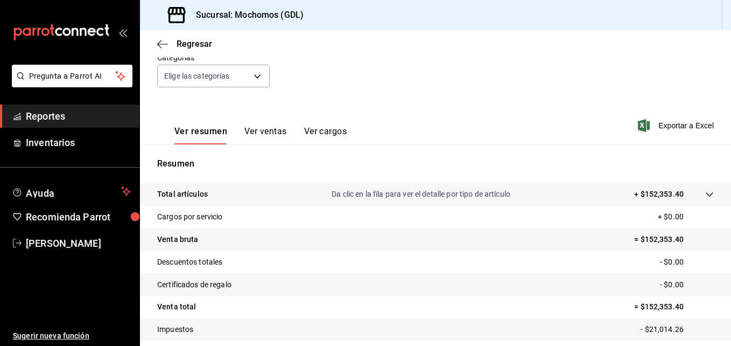
scroll to position [170, 0]
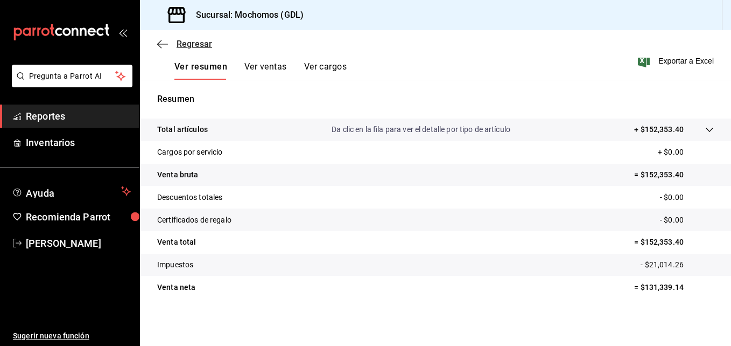
click at [162, 46] on icon "button" at bounding box center [162, 44] width 11 height 10
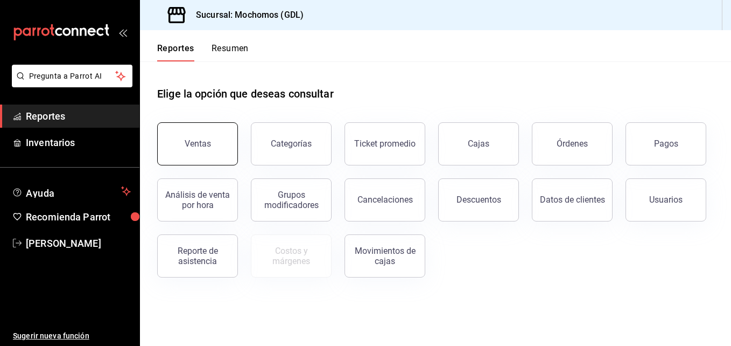
click at [227, 146] on button "Ventas" at bounding box center [197, 143] width 81 height 43
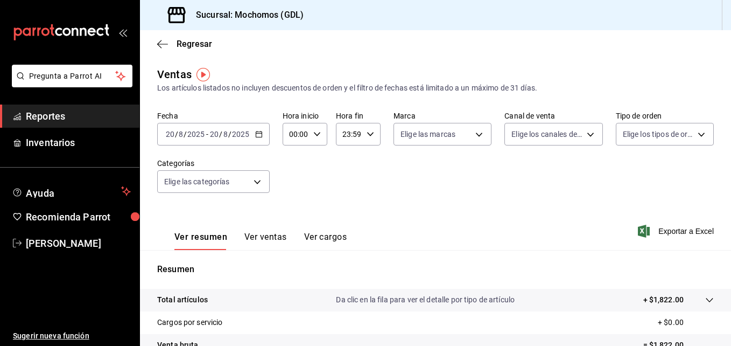
click at [262, 132] on div "2025-08-20 20 / 8 / 2025 - 2025-08-20 20 / 8 / 2025" at bounding box center [213, 134] width 113 height 23
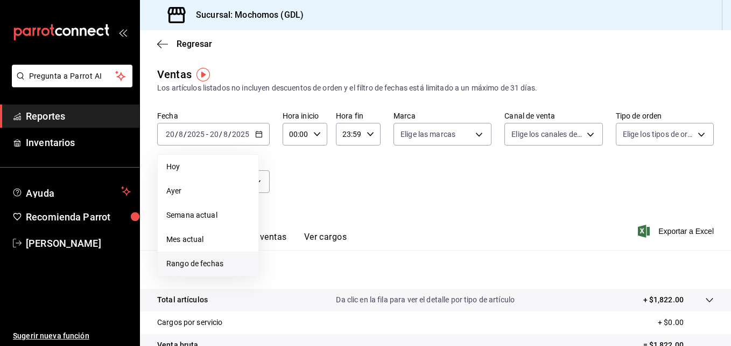
click at [226, 266] on span "Rango de fechas" at bounding box center [207, 263] width 83 height 11
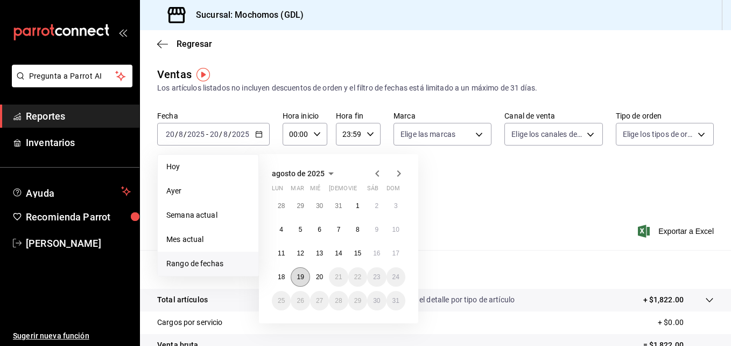
click at [305, 279] on button "19" at bounding box center [300, 276] width 19 height 19
drag, startPoint x: 305, startPoint y: 279, endPoint x: 321, endPoint y: 276, distance: 16.5
click at [321, 276] on div "28 29 30 31 1 2 3 4 5 6 7 8 9 10 11 12 13 14 15 16 17 18 19 20 21 22 23 24 25 2…" at bounding box center [339, 253] width 134 height 114
click at [321, 276] on abbr "20" at bounding box center [319, 277] width 7 height 8
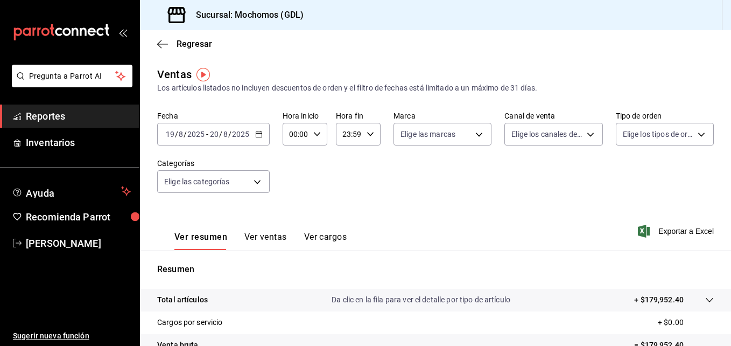
click at [313, 137] on icon "button" at bounding box center [317, 134] width 8 height 8
click at [291, 161] on span "05" at bounding box center [293, 164] width 5 height 9
type input "05:00"
click at [387, 172] on div at bounding box center [365, 173] width 731 height 346
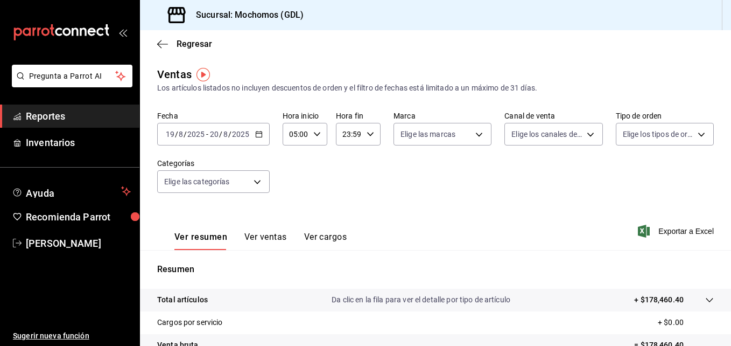
click at [369, 130] on div "23:59 Hora fin" at bounding box center [358, 134] width 45 height 23
click at [344, 199] on span "04" at bounding box center [345, 198] width 5 height 9
type input "04:59"
click at [405, 199] on div at bounding box center [365, 173] width 731 height 346
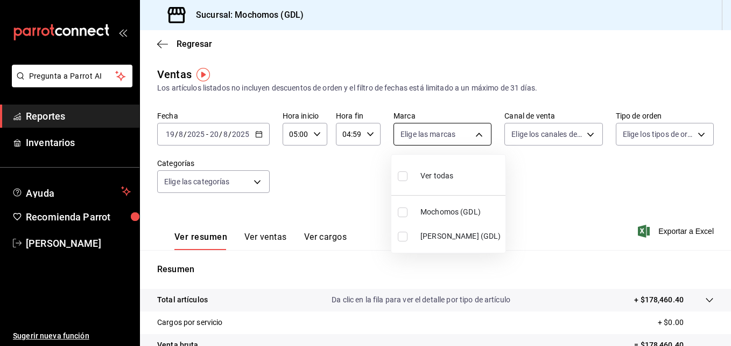
click at [481, 135] on body "Pregunta a Parrot AI Reportes Inventarios Ayuda Recomienda Parrot Maria Serrano…" at bounding box center [365, 173] width 731 height 346
click at [404, 208] on input "checkbox" at bounding box center [403, 212] width 10 height 10
checkbox input "true"
type input "36c25d4a-7cb0-456c-a434-e981d54830bc"
click at [508, 198] on div at bounding box center [365, 173] width 731 height 346
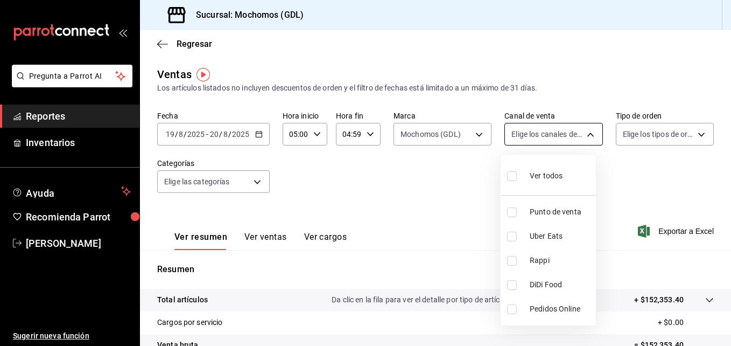
click at [585, 136] on body "Pregunta a Parrot AI Reportes Inventarios Ayuda Recomienda Parrot Maria Serrano…" at bounding box center [365, 173] width 731 height 346
click at [513, 176] on input "checkbox" at bounding box center [512, 176] width 10 height 10
checkbox input "true"
type input "PARROT,UBER_EATS,RAPPI,DIDI_FOOD,ONLINE"
checkbox input "true"
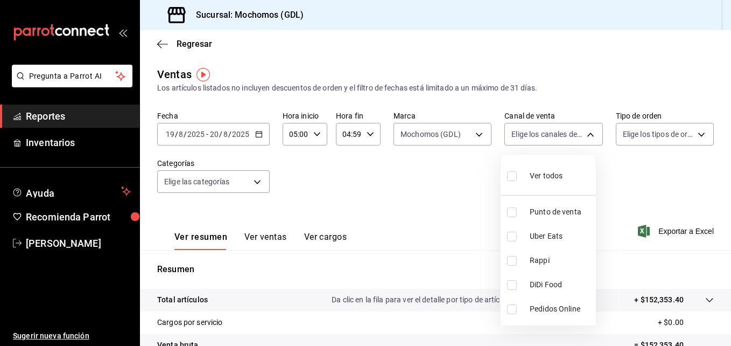
checkbox input "true"
click at [692, 136] on div at bounding box center [365, 173] width 731 height 346
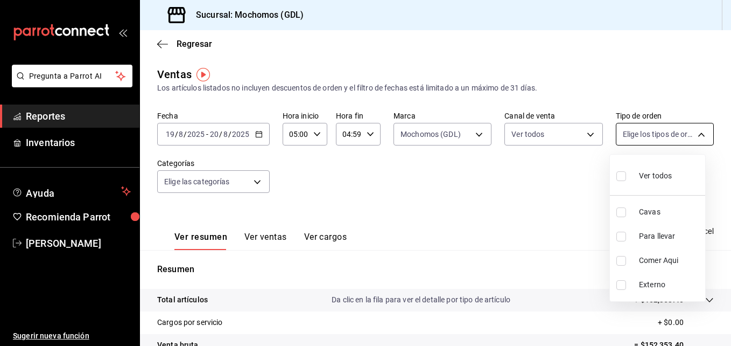
click at [693, 134] on body "Pregunta a Parrot AI Reportes Inventarios Ayuda Recomienda Parrot Maria Serrano…" at bounding box center [365, 173] width 731 height 346
click at [620, 173] on input "checkbox" at bounding box center [621, 176] width 10 height 10
checkbox input "true"
type input "c3d0baef-30c0-4718-9d76-caab43e27316,13c4cc4a-99d2-42c0-ba96-c3de8c08c13d,7b791…"
checkbox input "true"
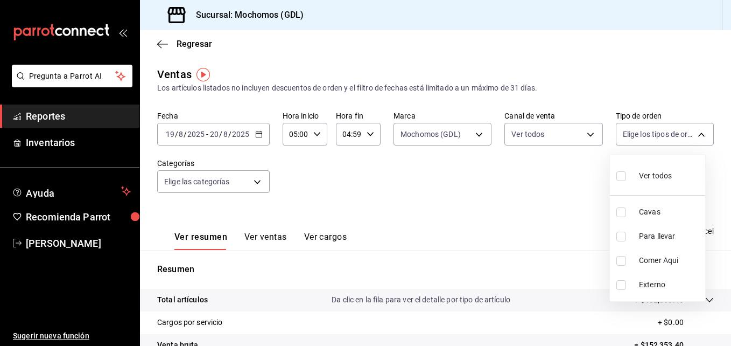
checkbox input "true"
click at [585, 186] on div at bounding box center [365, 173] width 731 height 346
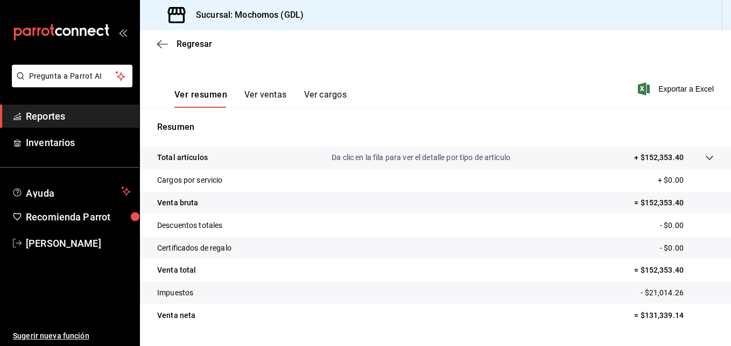
scroll to position [170, 0]
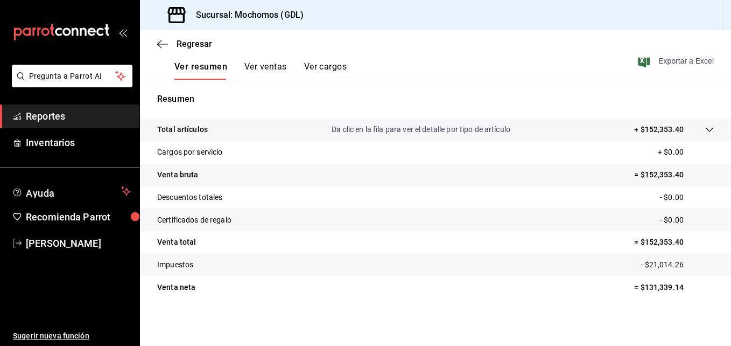
click at [681, 61] on span "Exportar a Excel" at bounding box center [677, 60] width 74 height 13
click at [704, 96] on p "Resumen" at bounding box center [435, 99] width 557 height 13
click at [676, 60] on span "Exportar a Excel" at bounding box center [677, 60] width 74 height 13
click at [161, 46] on icon "button" at bounding box center [162, 44] width 11 height 10
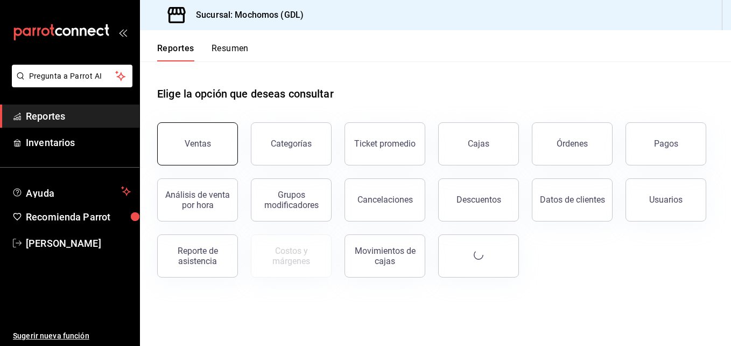
click at [222, 144] on button "Ventas" at bounding box center [197, 143] width 81 height 43
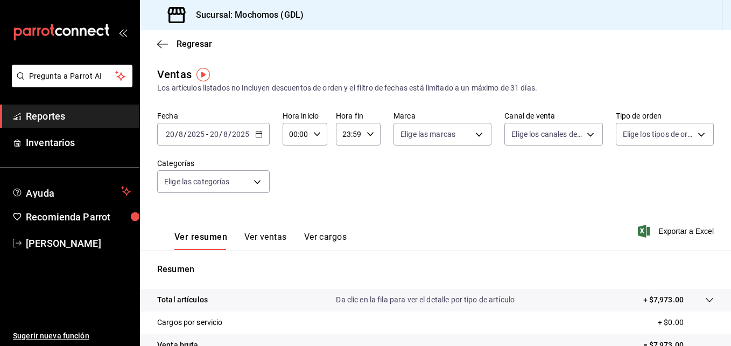
click at [257, 132] on icon "button" at bounding box center [259, 134] width 8 height 8
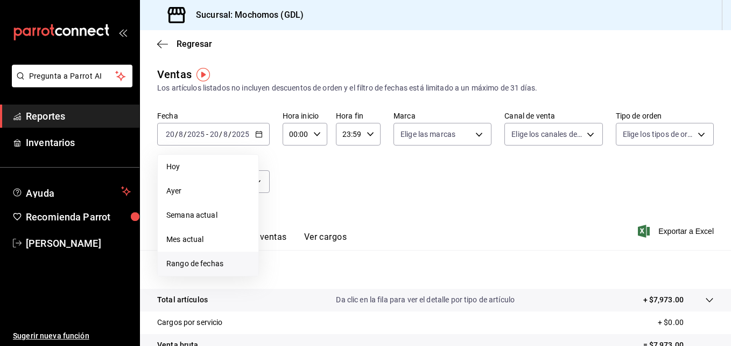
click at [228, 264] on span "Rango de fechas" at bounding box center [207, 263] width 83 height 11
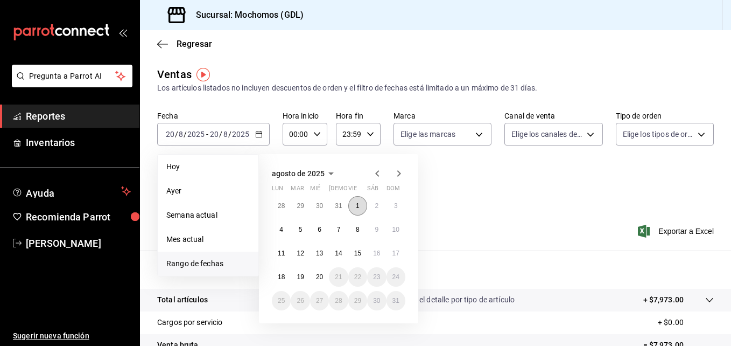
click at [354, 205] on button "1" at bounding box center [357, 205] width 19 height 19
click at [321, 280] on abbr "20" at bounding box center [319, 277] width 7 height 8
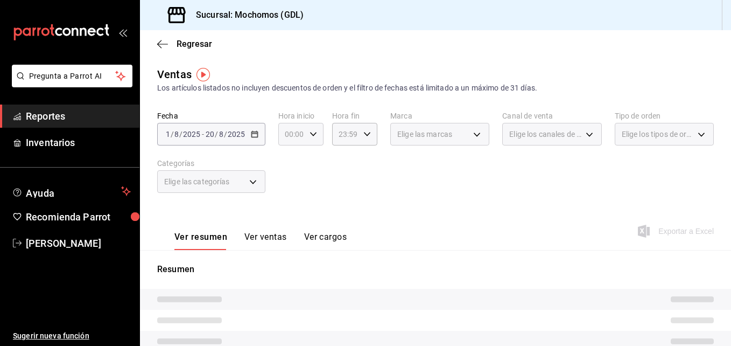
click at [312, 134] on icon "button" at bounding box center [314, 134] width 8 height 8
click at [290, 196] on span "04" at bounding box center [288, 196] width 5 height 9
type input "04:00"
click at [364, 137] on div at bounding box center [365, 173] width 731 height 346
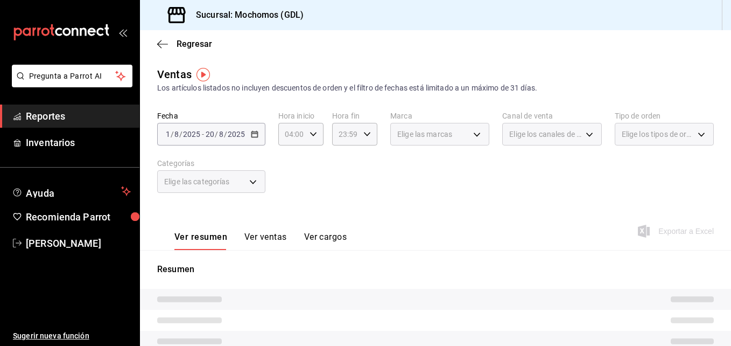
click at [364, 137] on icon "button" at bounding box center [367, 134] width 8 height 8
click at [340, 194] on span "04" at bounding box center [341, 197] width 5 height 9
type input "04:59"
click at [340, 194] on span "04" at bounding box center [341, 197] width 5 height 9
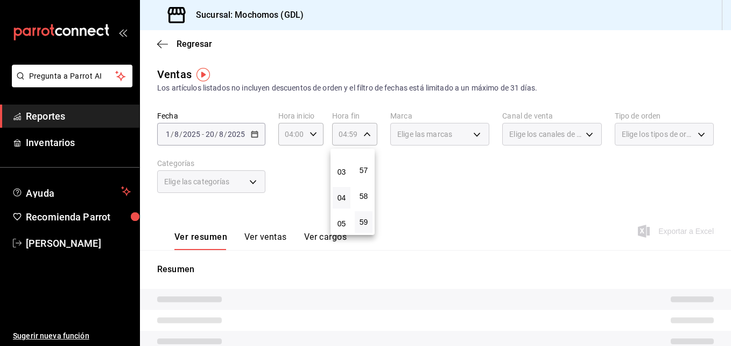
click at [313, 134] on div at bounding box center [365, 173] width 731 height 346
click at [313, 134] on icon "button" at bounding box center [314, 134] width 8 height 8
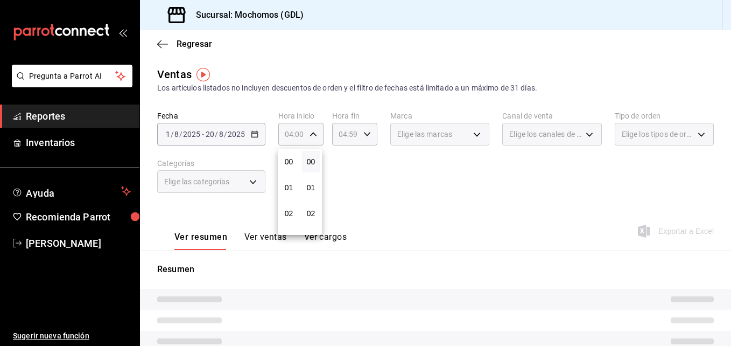
scroll to position [103, 0]
click at [287, 188] on span "05" at bounding box center [288, 187] width 5 height 9
type input "05:00"
click at [379, 181] on div at bounding box center [365, 173] width 731 height 346
click at [472, 135] on div "Elige las marcas" at bounding box center [439, 134] width 99 height 23
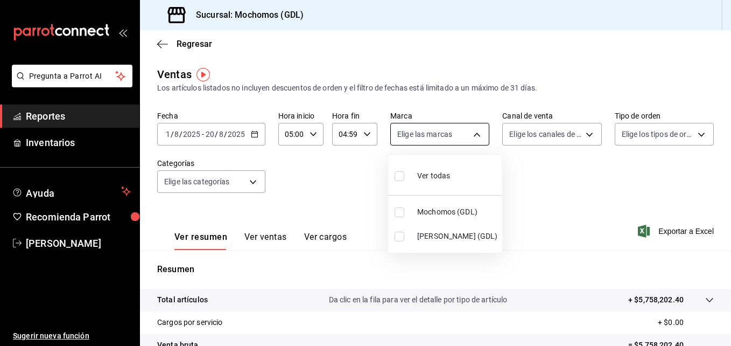
click at [472, 135] on body "Pregunta a Parrot AI Reportes Inventarios Ayuda Recomienda Parrot Maria Serrano…" at bounding box center [365, 173] width 731 height 346
click at [402, 178] on input "checkbox" at bounding box center [400, 176] width 10 height 10
checkbox input "true"
type input "36c25d4a-7cb0-456c-a434-e981d54830bc,9cac9703-0c5a-4d8b-addd-5b6b571d65b9"
checkbox input "true"
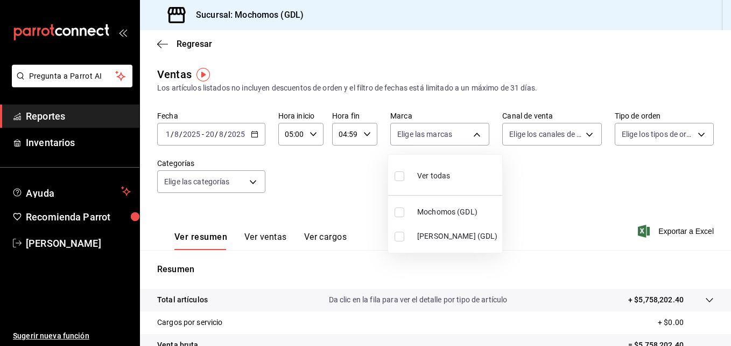
checkbox input "true"
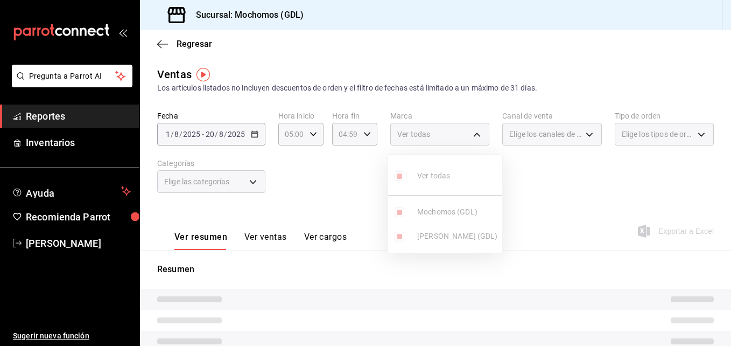
click at [524, 176] on div at bounding box center [365, 173] width 731 height 346
click at [583, 133] on div "Elige los canales de venta" at bounding box center [551, 134] width 99 height 23
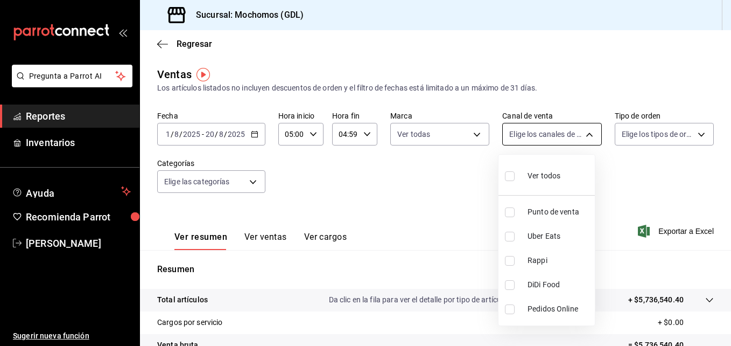
click at [583, 134] on body "Pregunta a Parrot AI Reportes Inventarios Ayuda Recomienda Parrot Maria Serrano…" at bounding box center [365, 173] width 731 height 346
click at [510, 176] on input "checkbox" at bounding box center [510, 176] width 10 height 10
checkbox input "true"
type input "PARROT,UBER_EATS,RAPPI,DIDI_FOOD,ONLINE"
checkbox input "true"
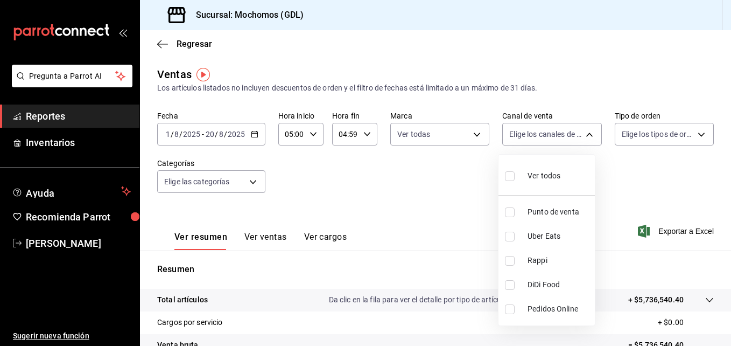
checkbox input "true"
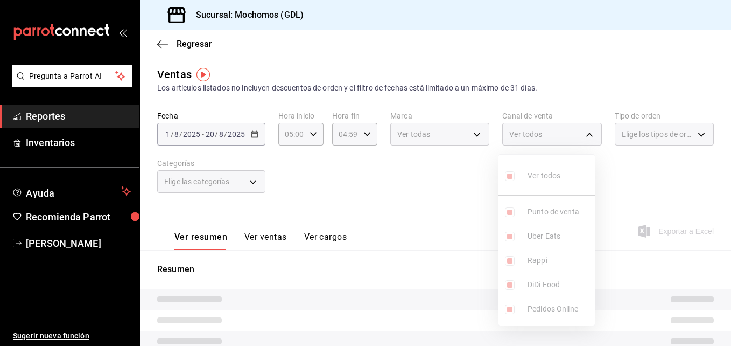
click at [658, 154] on div at bounding box center [365, 173] width 731 height 346
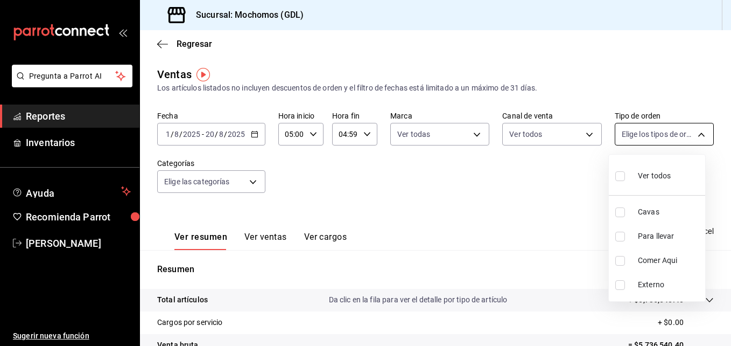
click at [686, 134] on body "Pregunta a Parrot AI Reportes Inventarios Ayuda Recomienda Parrot Maria Serrano…" at bounding box center [365, 173] width 731 height 346
click at [621, 175] on input "checkbox" at bounding box center [620, 176] width 10 height 10
checkbox input "true"
type input "c3d0baef-30c0-4718-9d76-caab43e27316,13c4cc4a-99d2-42c0-ba96-c3de8c08c13d,7b791…"
checkbox input "true"
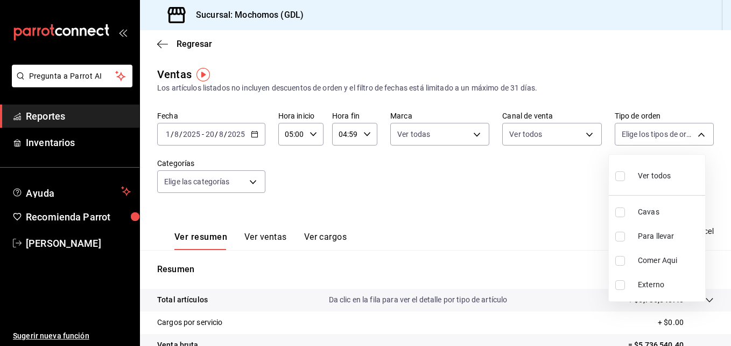
checkbox input "true"
click at [516, 189] on div at bounding box center [365, 173] width 731 height 346
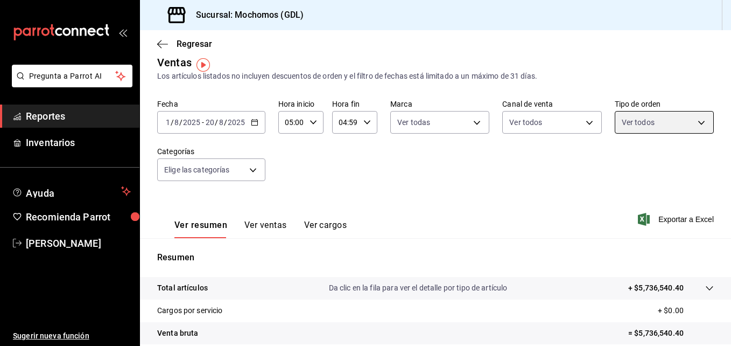
scroll to position [9, 0]
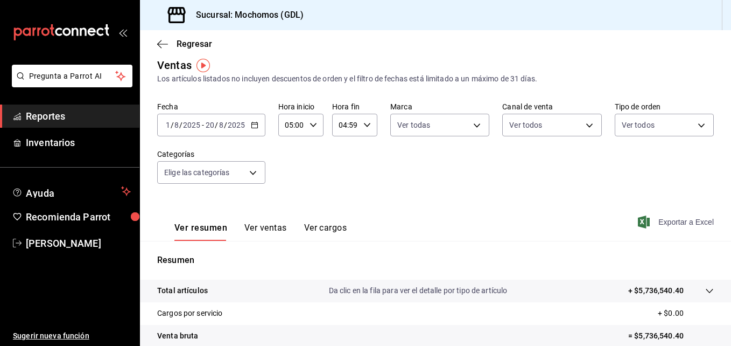
click at [683, 216] on span "Exportar a Excel" at bounding box center [677, 221] width 74 height 13
click at [672, 219] on span "Exportar a Excel" at bounding box center [677, 221] width 74 height 13
drag, startPoint x: 672, startPoint y: 219, endPoint x: 663, endPoint y: 233, distance: 17.2
click at [663, 233] on div "Ver resumen Ver ventas Ver cargos Exportando a excel..." at bounding box center [435, 219] width 591 height 44
drag, startPoint x: 663, startPoint y: 233, endPoint x: 609, endPoint y: 172, distance: 80.9
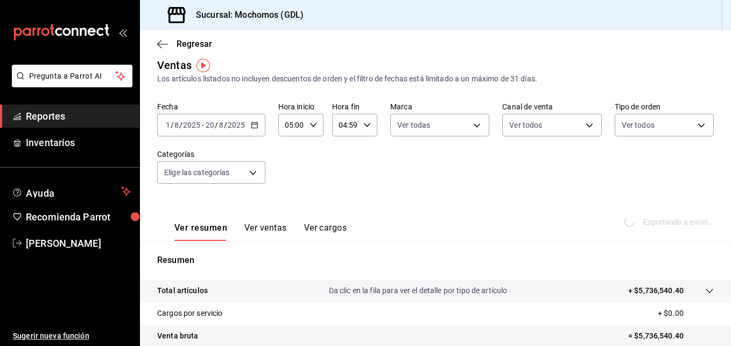
click at [609, 172] on div "Fecha 2025-08-01 1 / 8 / 2025 - 2025-08-20 20 / 8 / 2025 Hora inicio 05:00 Hora…" at bounding box center [435, 149] width 557 height 95
click at [676, 223] on span "Exportar a Excel" at bounding box center [677, 221] width 74 height 13
